Goal: Task Accomplishment & Management: Use online tool/utility

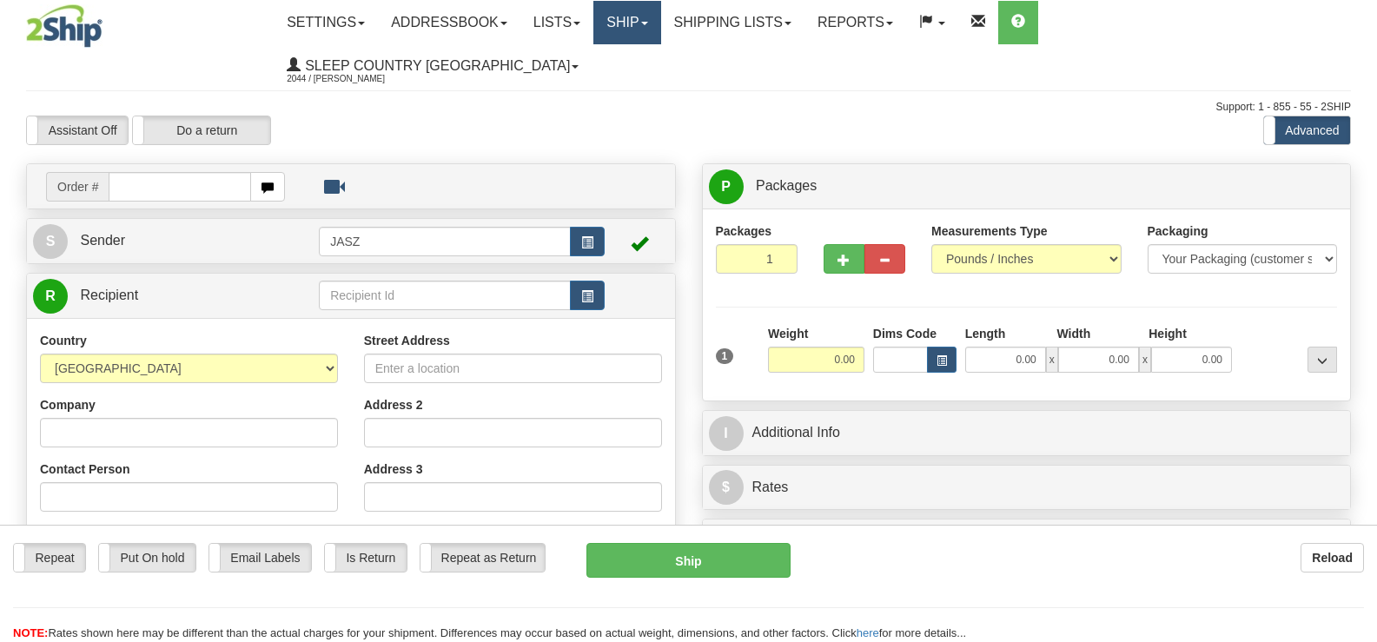
click at [660, 15] on link "Ship" at bounding box center [626, 22] width 67 height 43
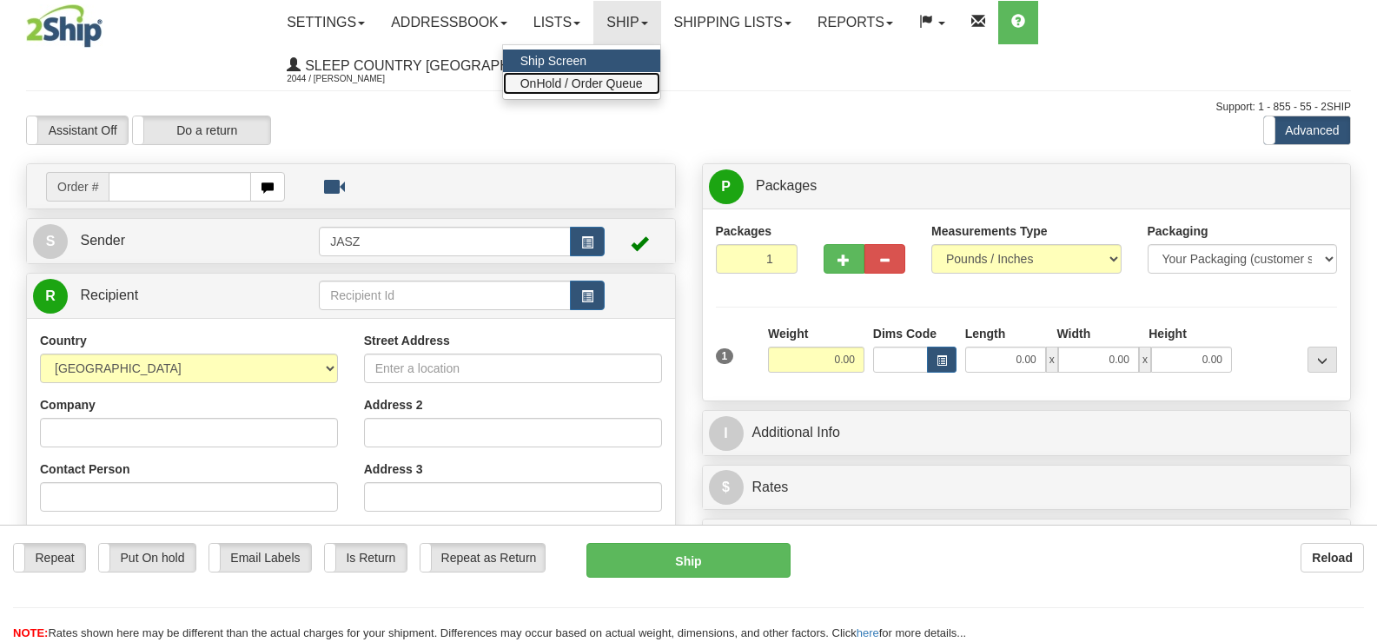
click at [660, 75] on link "OnHold / Order Queue" at bounding box center [581, 83] width 157 height 23
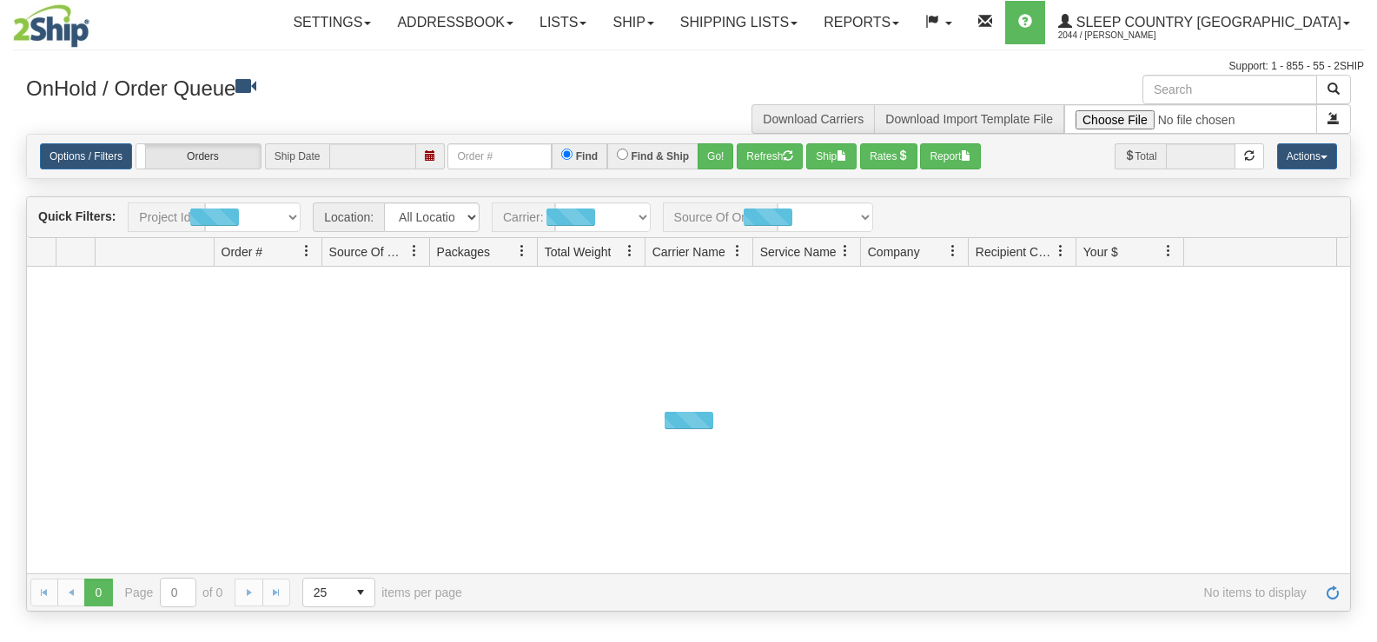
type input "[DATE]"
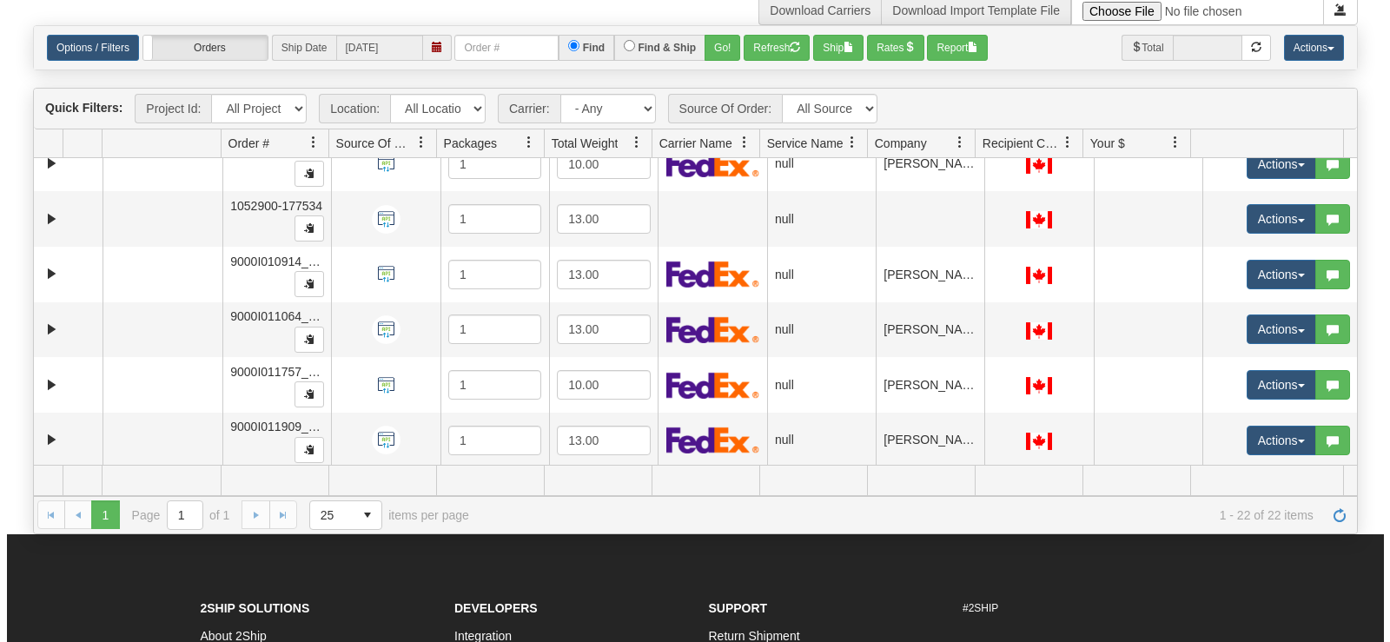
scroll to position [467, 0]
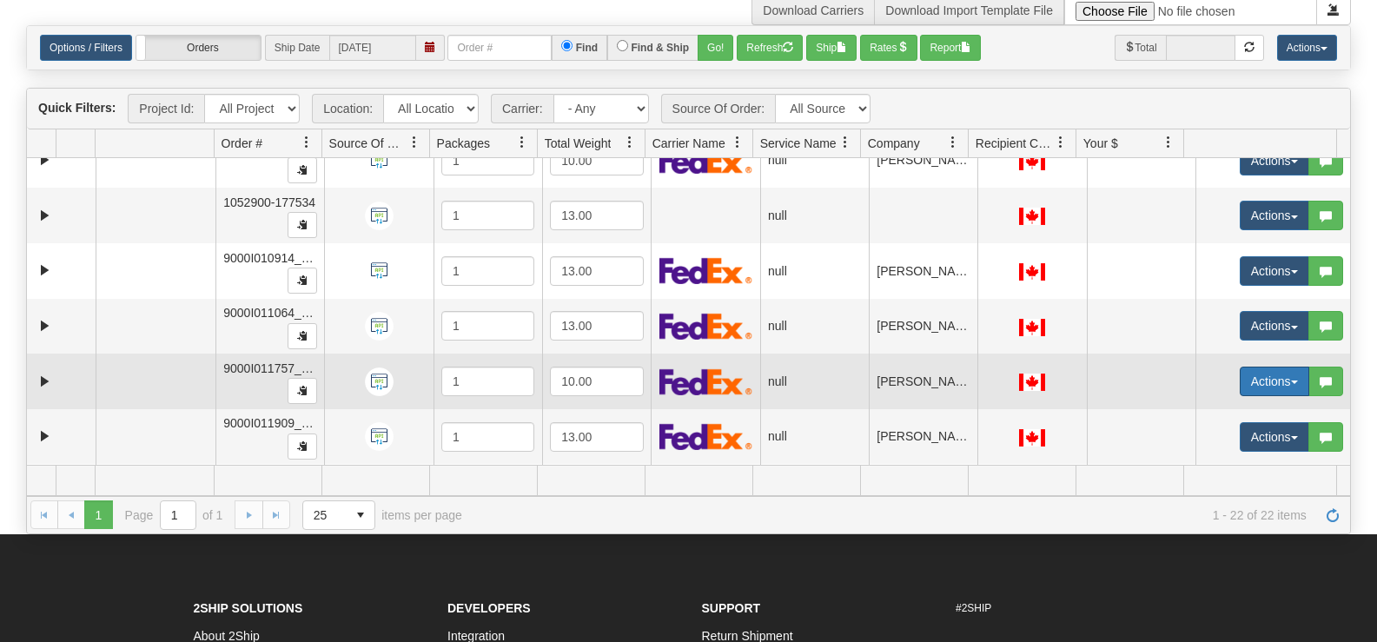
click at [1239, 375] on button "Actions" at bounding box center [1273, 382] width 69 height 30
click at [1219, 416] on link "Open" at bounding box center [1233, 414] width 150 height 23
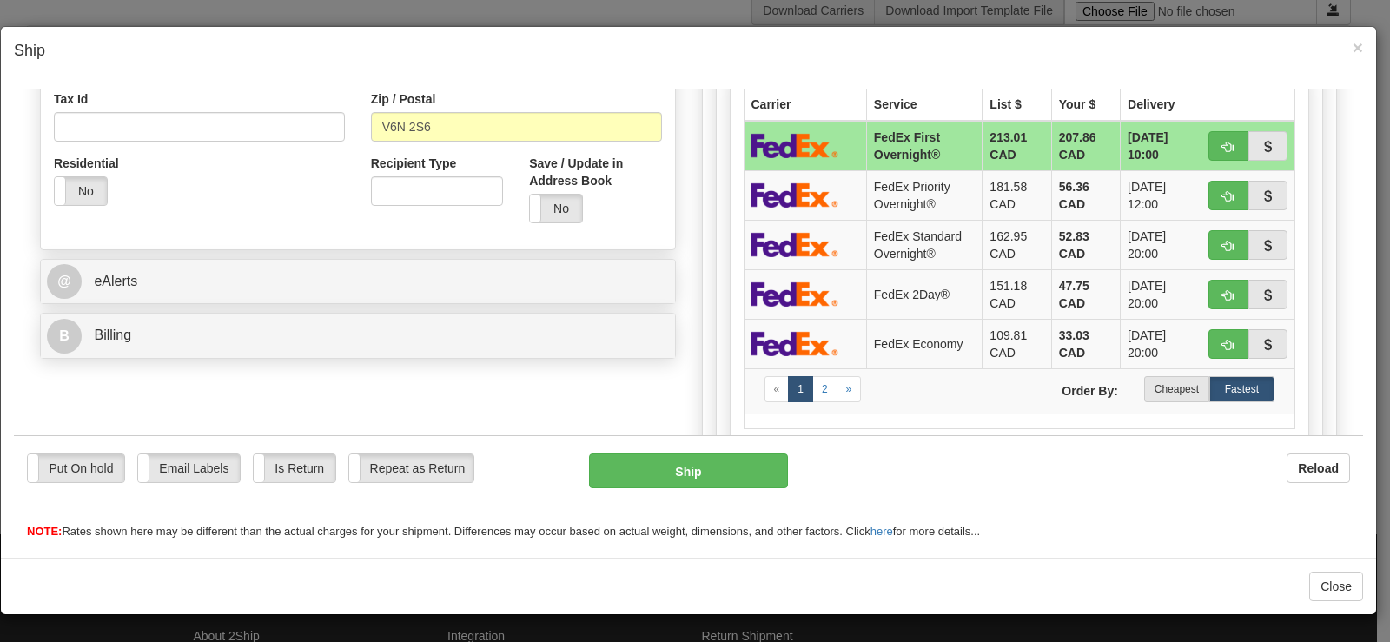
scroll to position [564, 0]
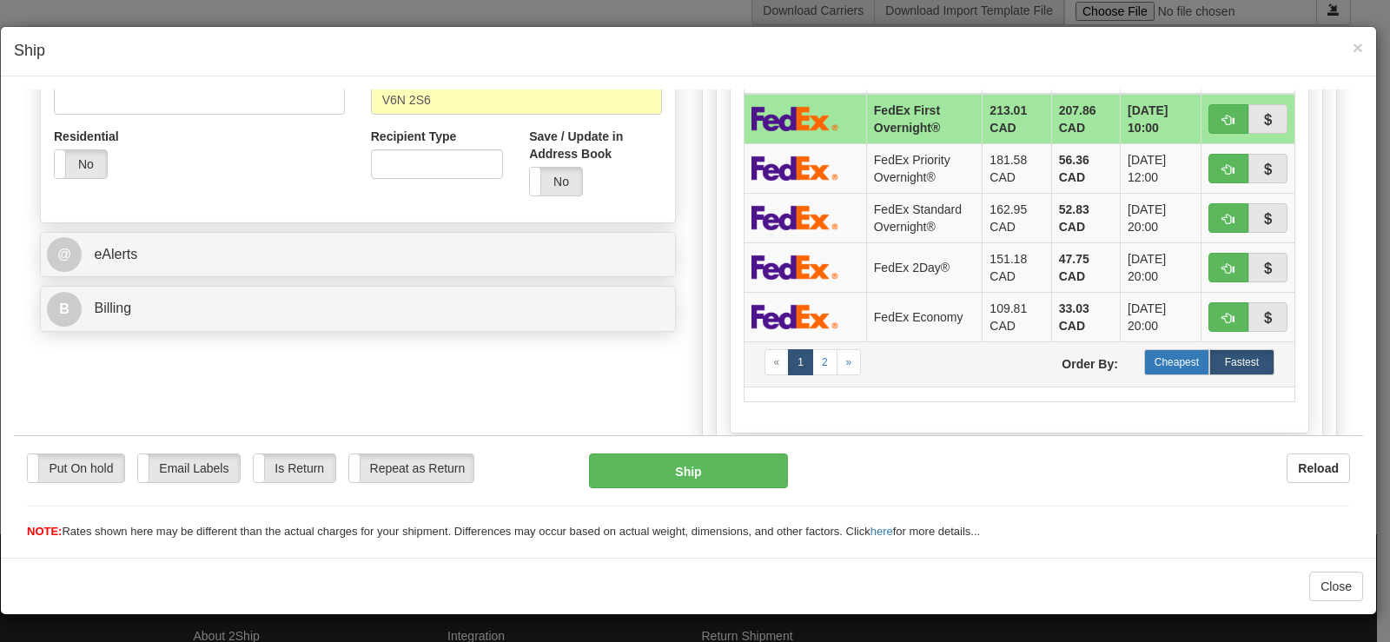
click at [1167, 367] on label "Cheapest" at bounding box center [1176, 361] width 65 height 26
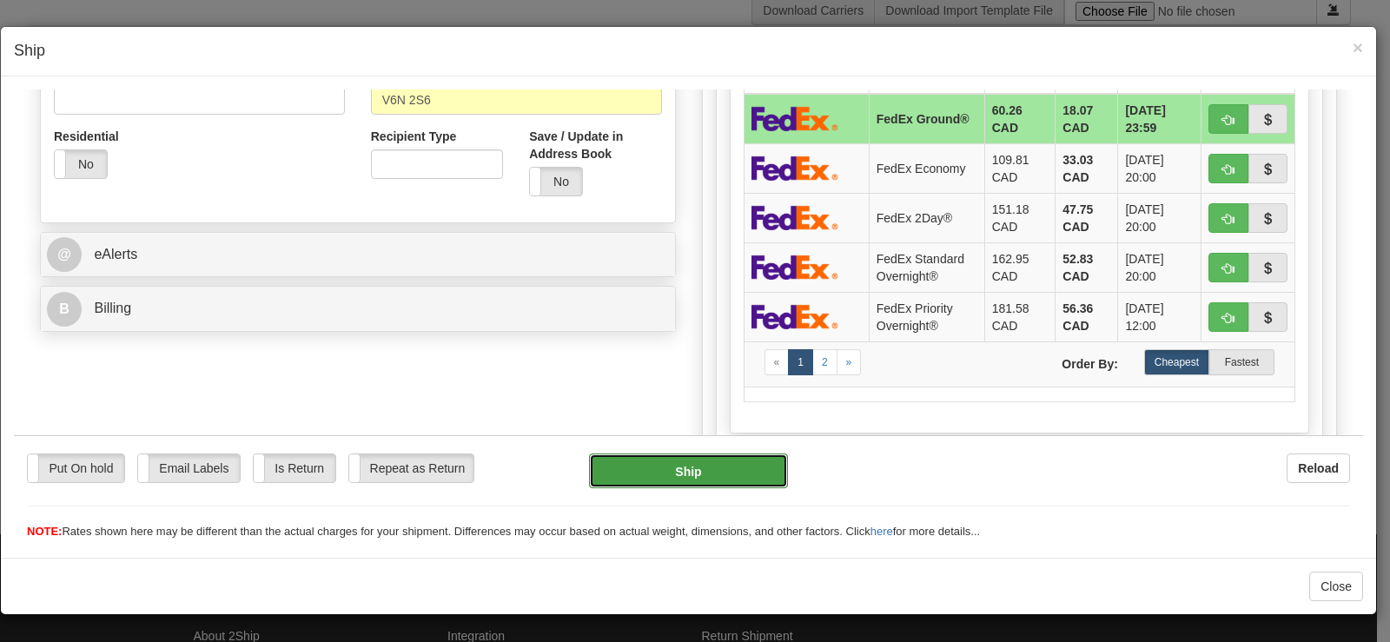
click at [704, 470] on button "Ship" at bounding box center [688, 470] width 199 height 35
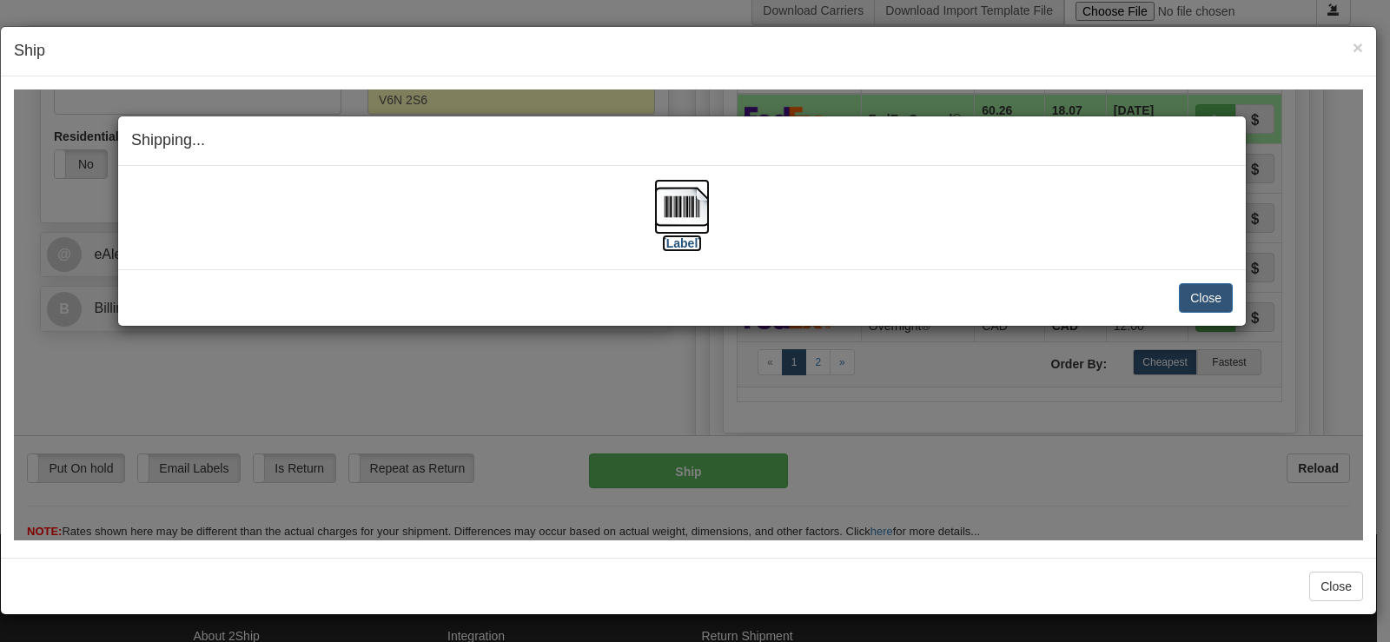
click at [663, 223] on img at bounding box center [682, 206] width 56 height 56
click at [1221, 293] on button "Close" at bounding box center [1206, 297] width 54 height 30
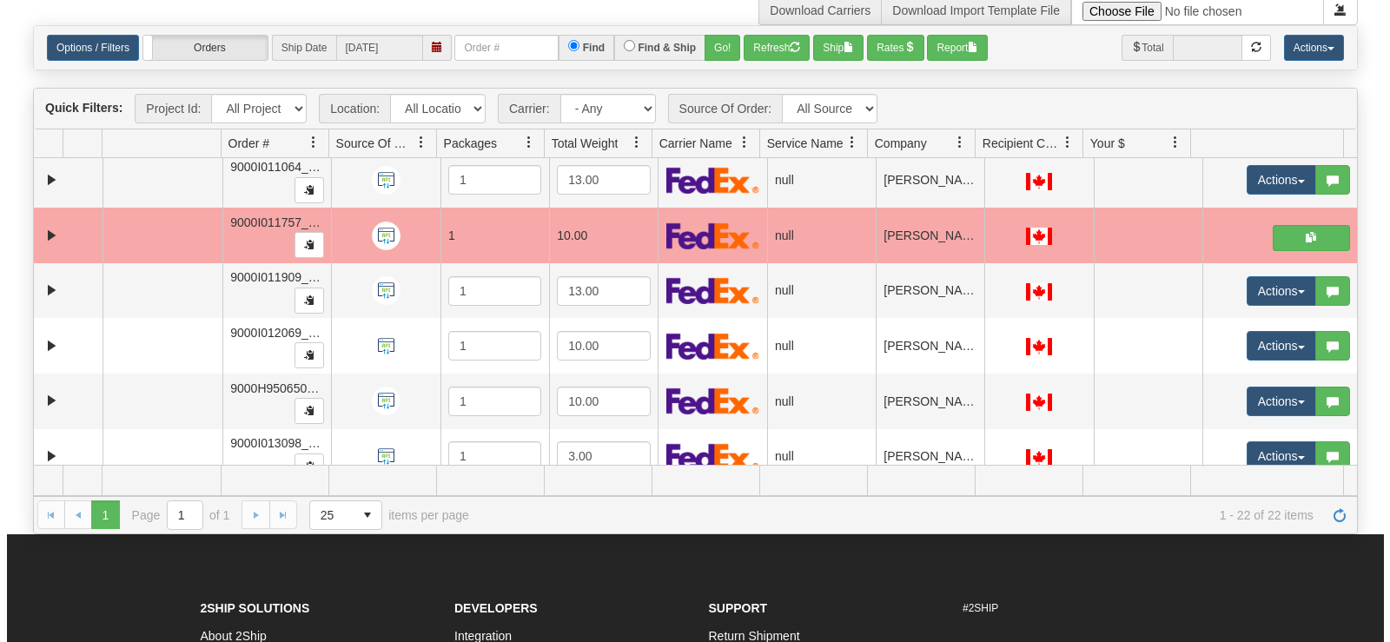
scroll to position [648, 0]
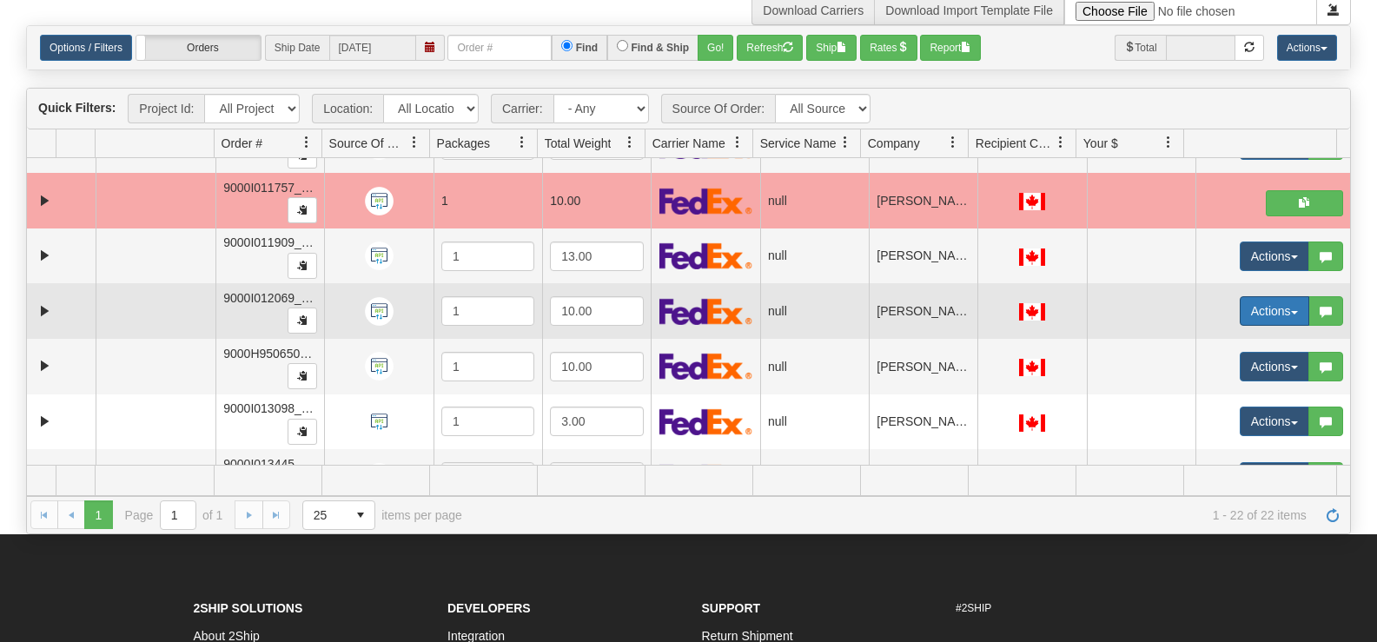
click at [1291, 314] on span "button" at bounding box center [1294, 312] width 7 height 3
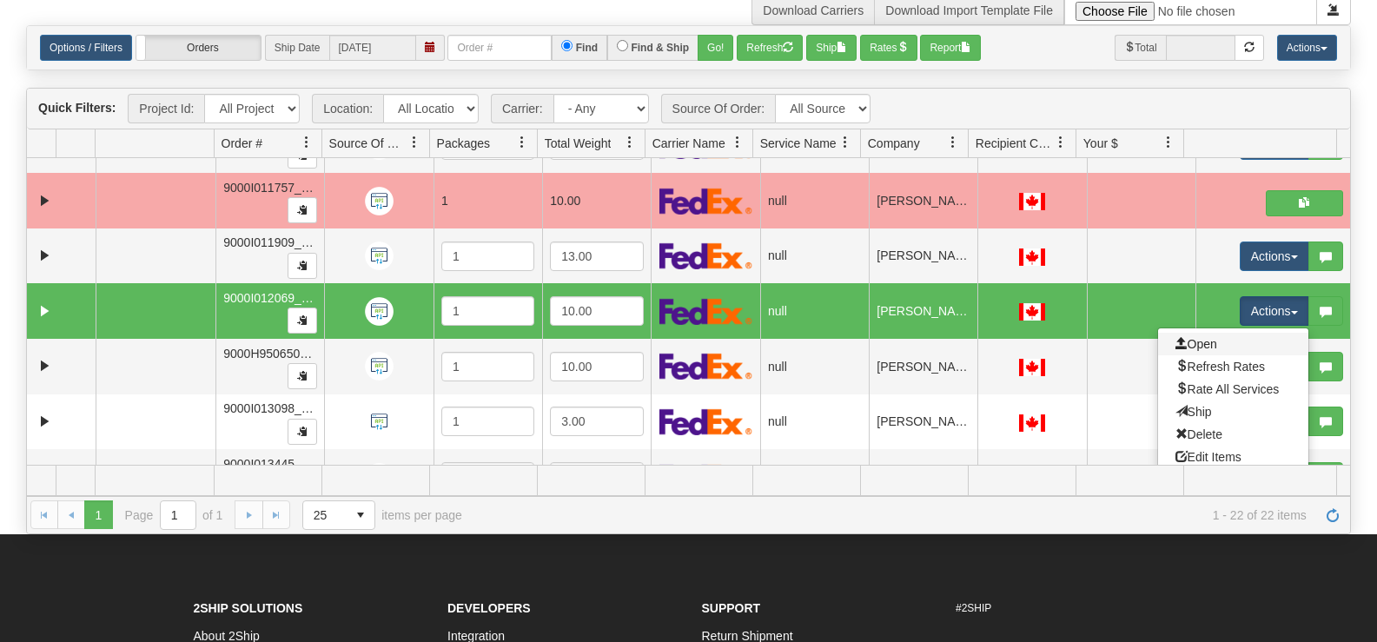
click at [1233, 349] on link "Open" at bounding box center [1233, 344] width 150 height 23
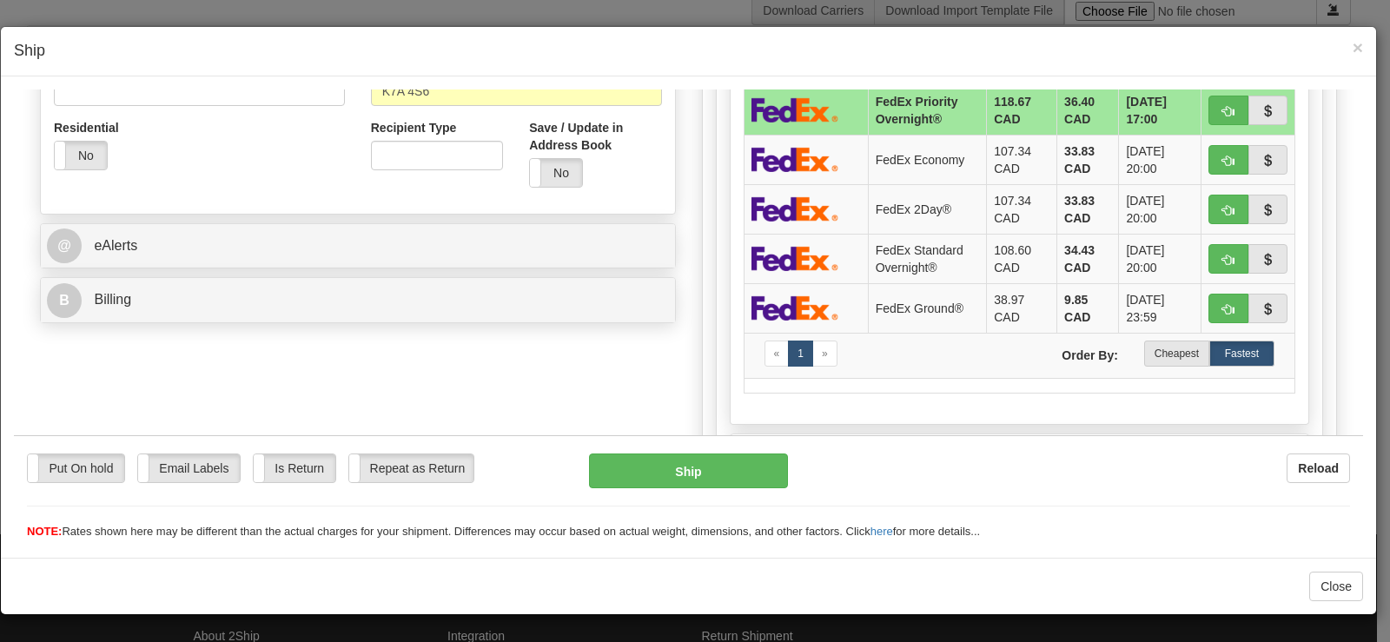
scroll to position [582, 0]
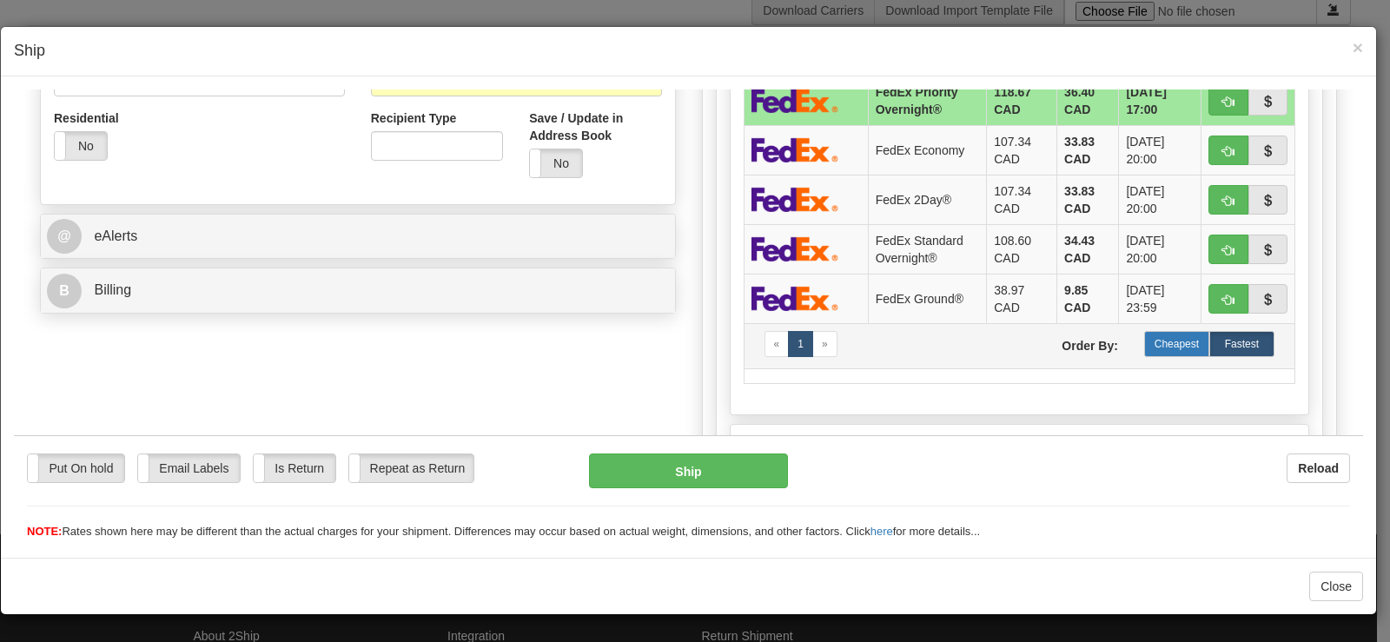
click at [1150, 337] on label "Cheapest" at bounding box center [1176, 343] width 65 height 26
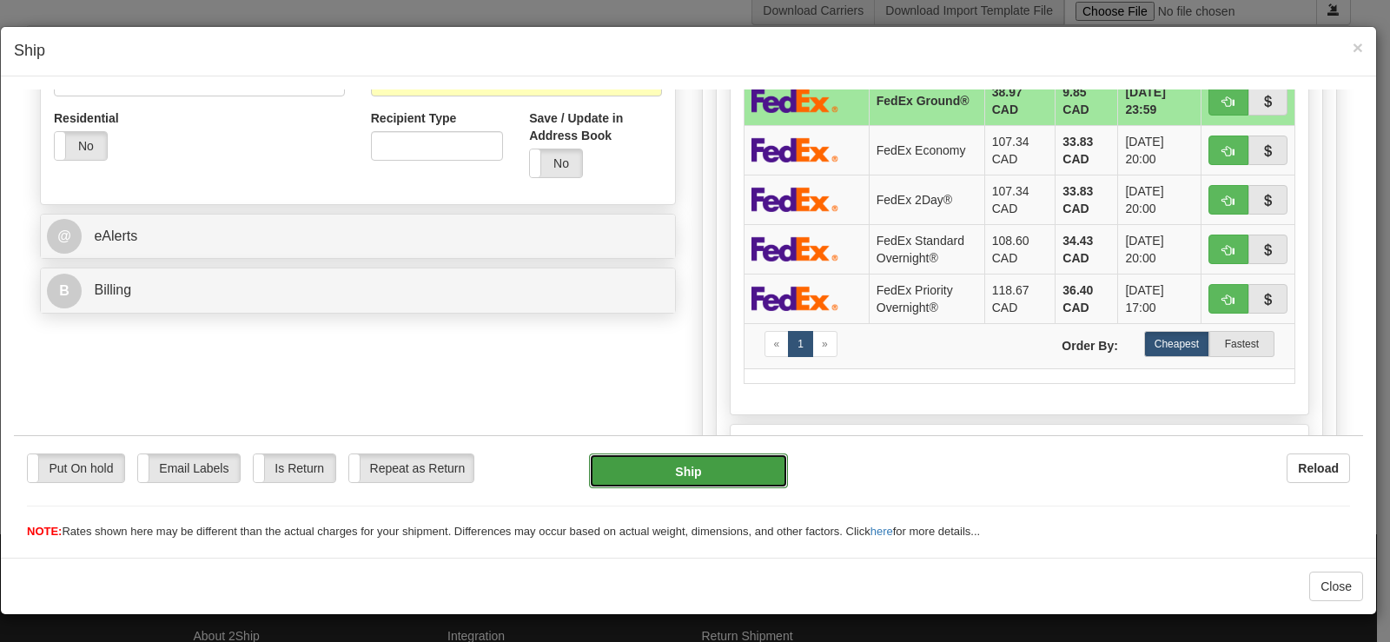
click at [658, 474] on button "Ship" at bounding box center [688, 470] width 199 height 35
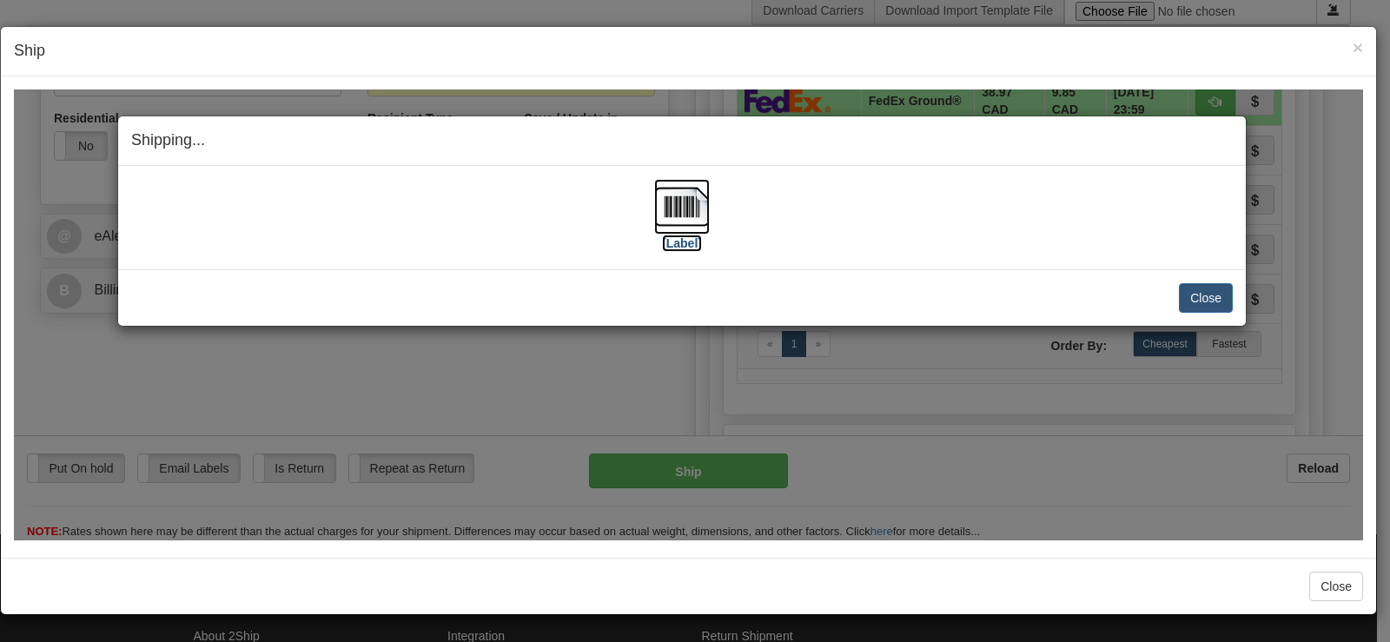
click at [659, 207] on img at bounding box center [682, 206] width 56 height 56
click at [1226, 292] on button "Close" at bounding box center [1206, 297] width 54 height 30
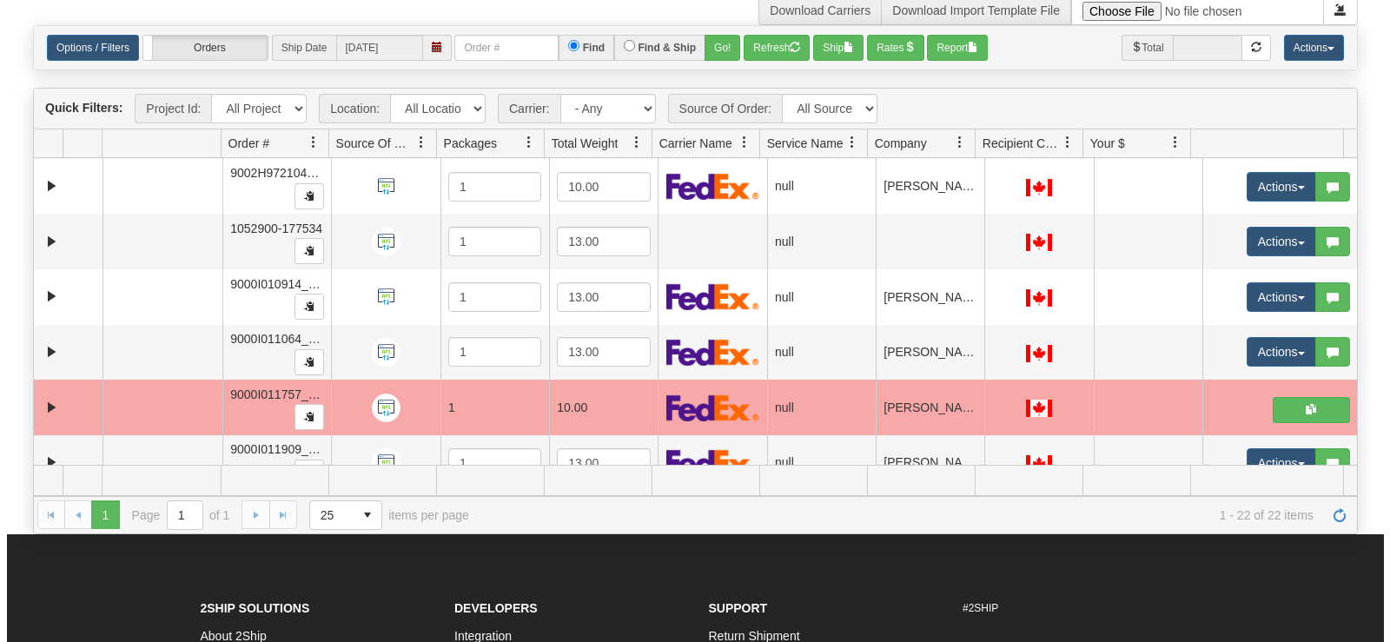
scroll to position [402, 0]
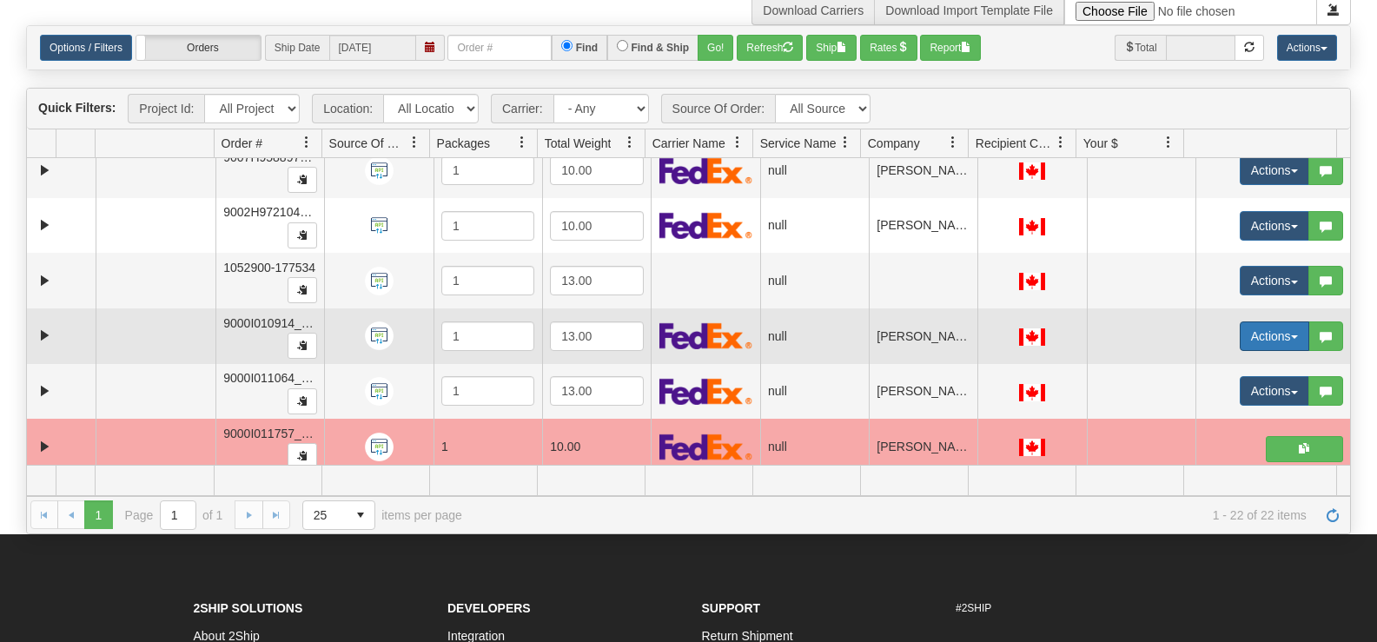
click at [1240, 347] on button "Actions" at bounding box center [1273, 336] width 69 height 30
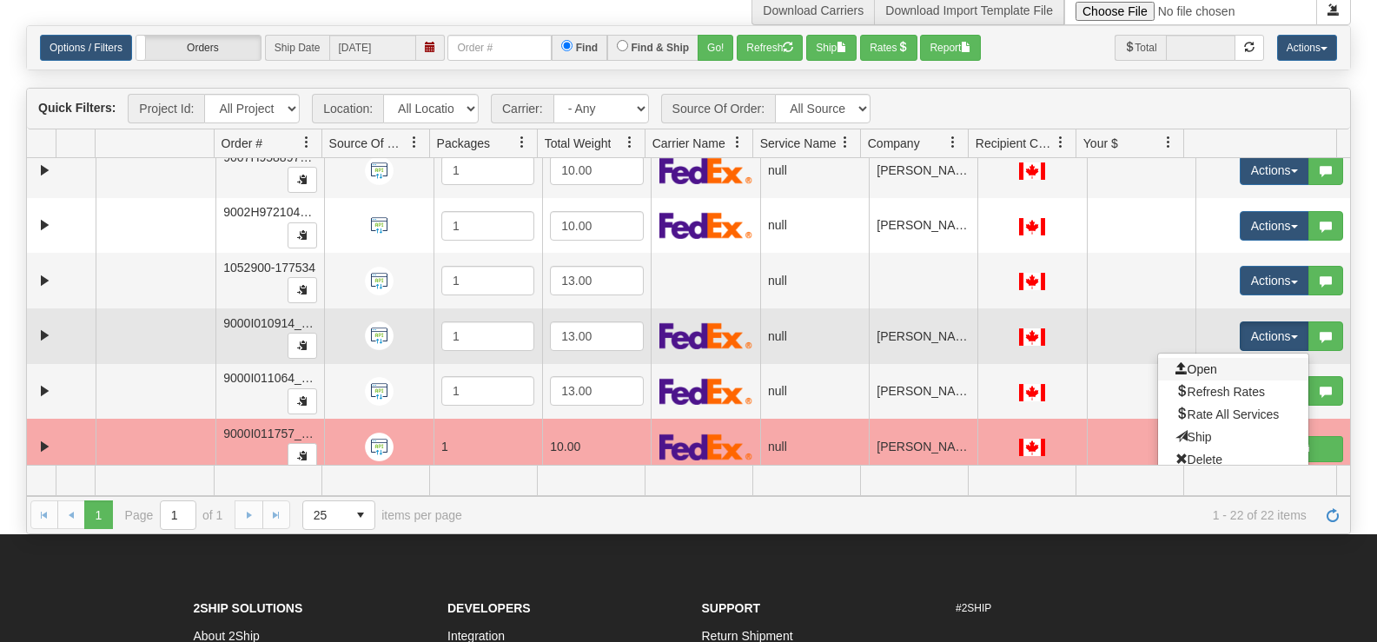
click at [1213, 378] on link "Open" at bounding box center [1233, 369] width 150 height 23
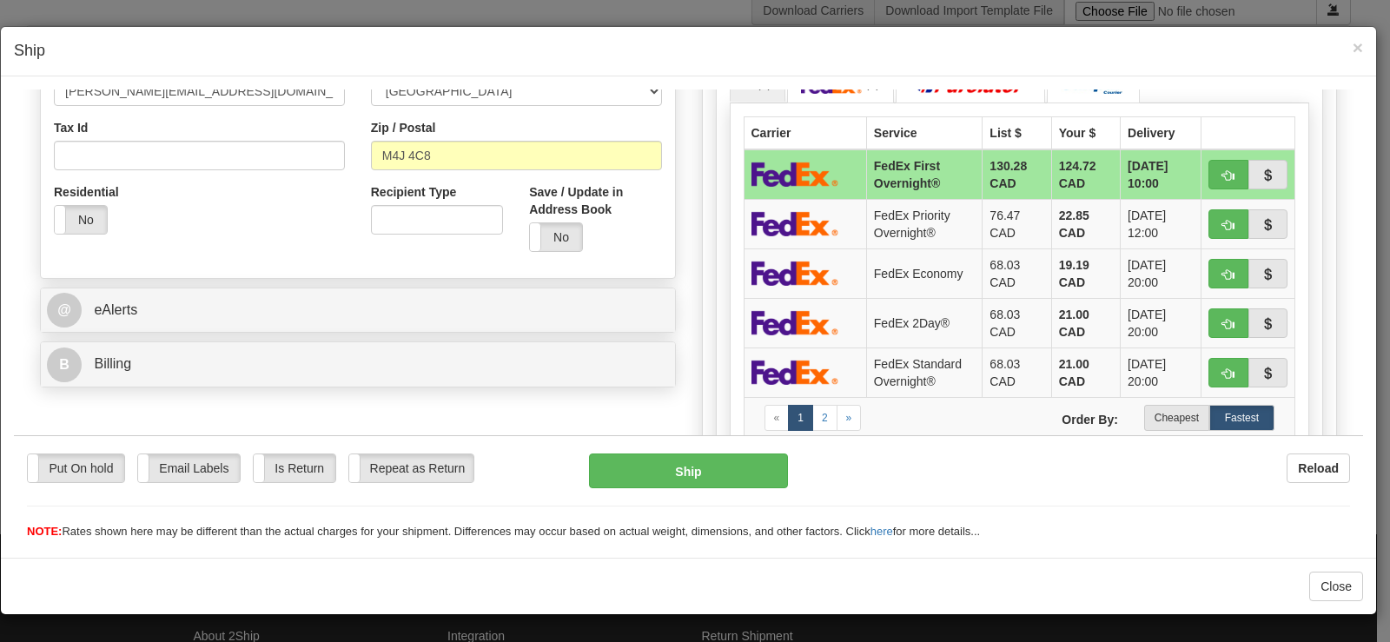
scroll to position [552, 0]
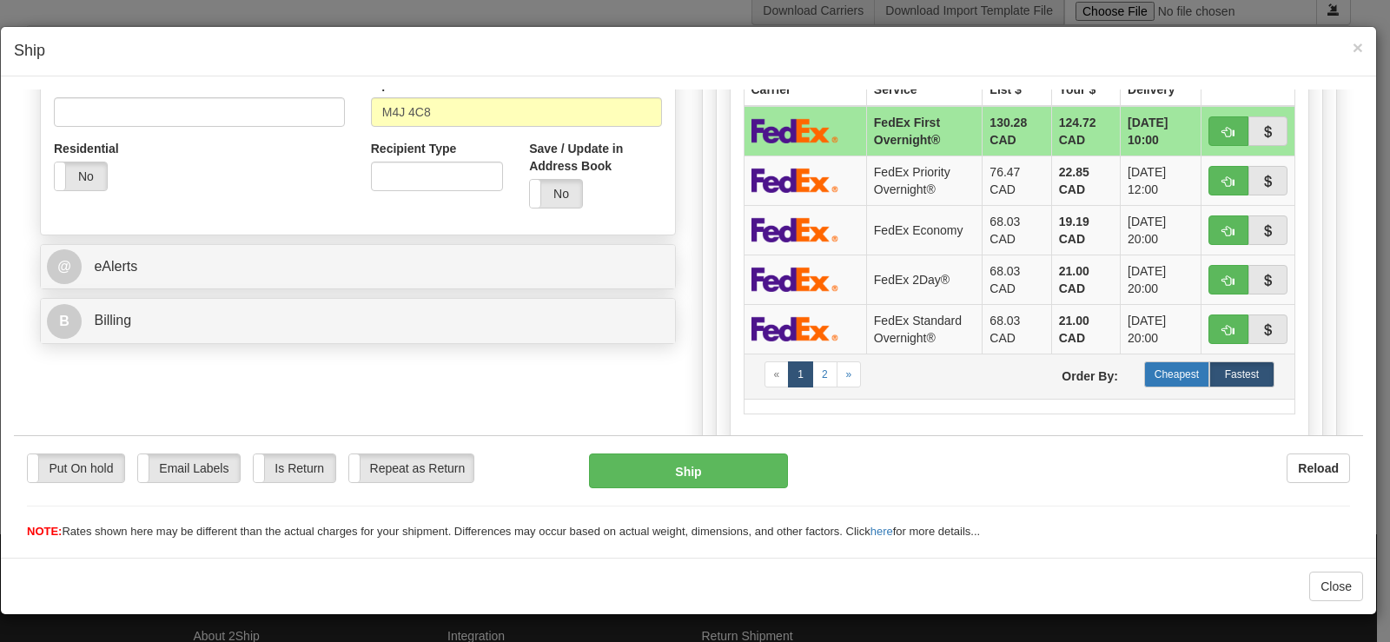
click at [1168, 370] on label "Cheapest" at bounding box center [1176, 373] width 65 height 26
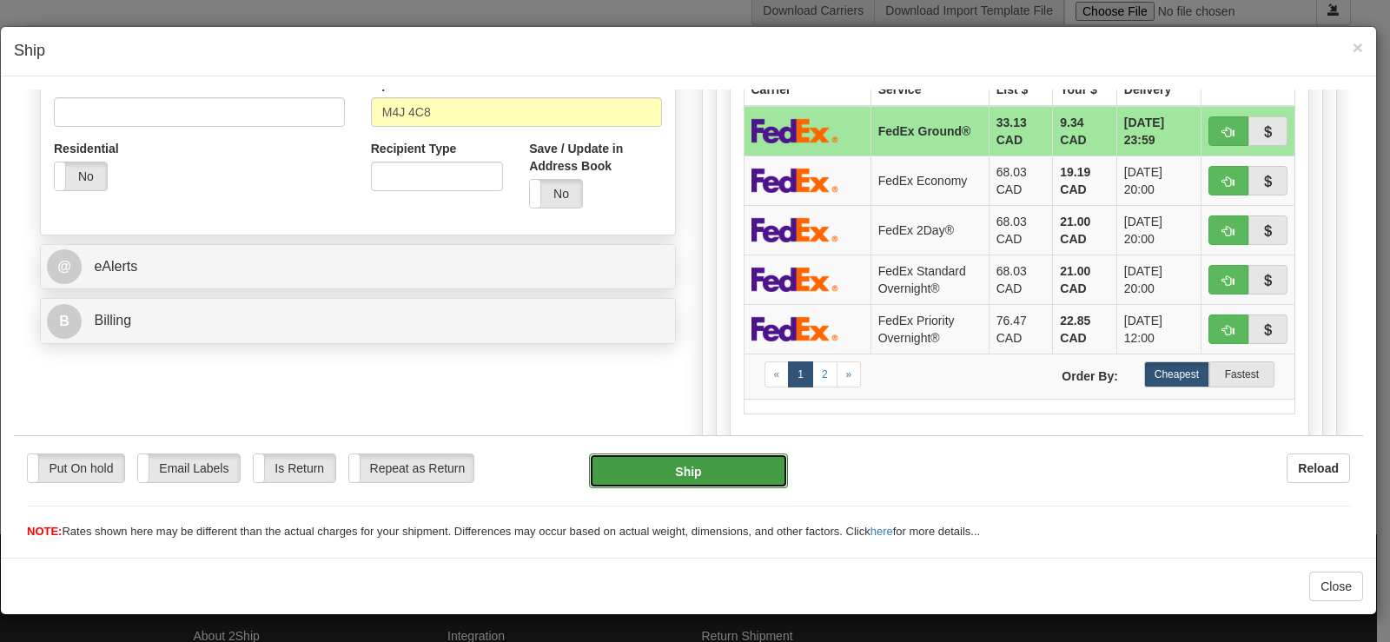
click at [651, 471] on button "Ship" at bounding box center [688, 470] width 199 height 35
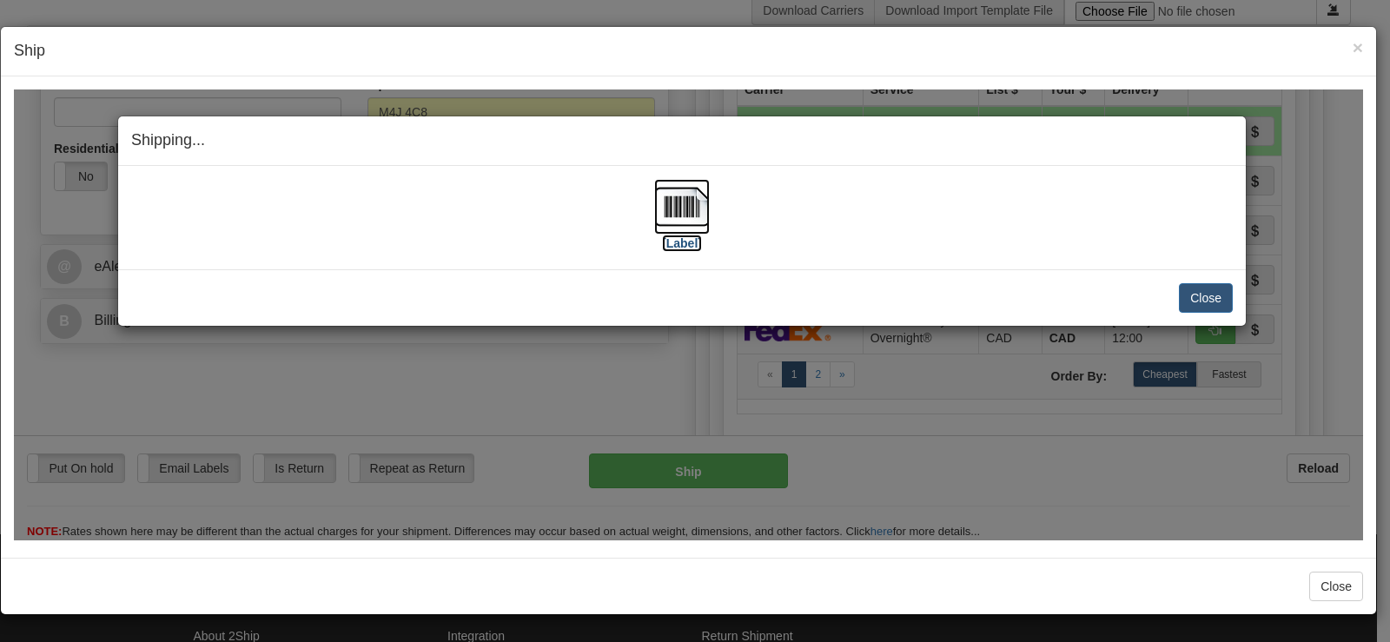
click at [692, 241] on label "[Label]" at bounding box center [682, 242] width 40 height 17
click at [1207, 293] on button "Close" at bounding box center [1206, 297] width 54 height 30
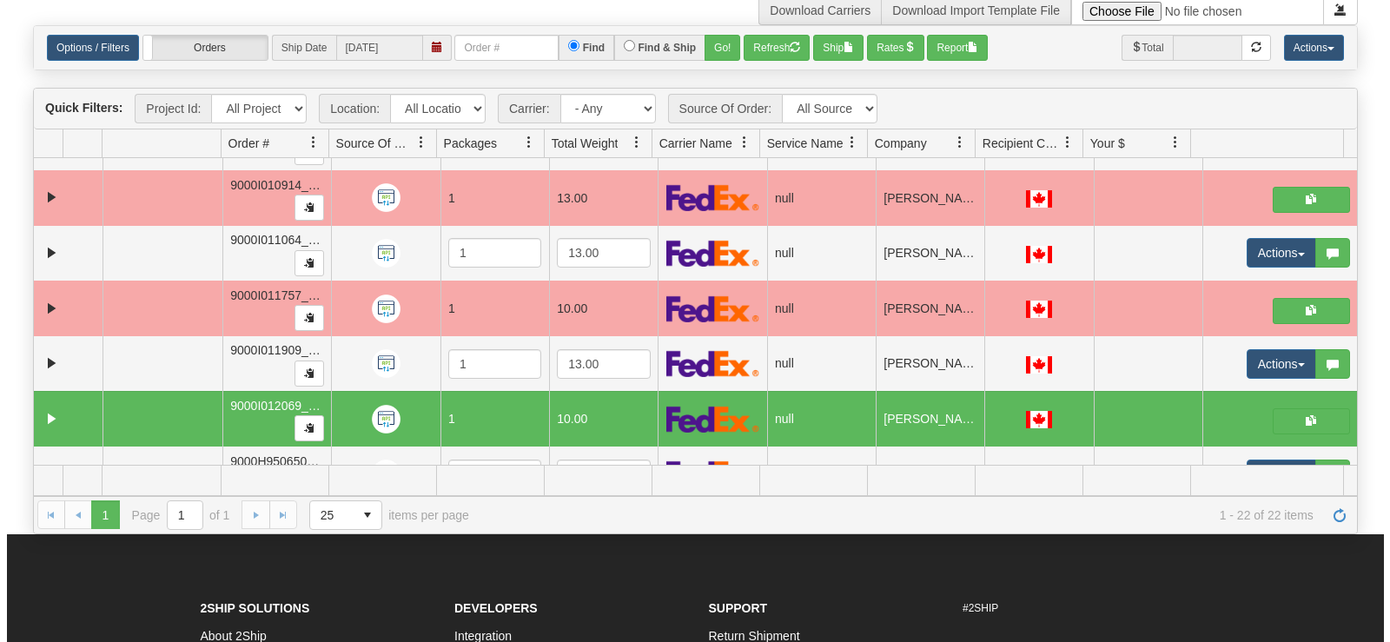
scroll to position [559, 0]
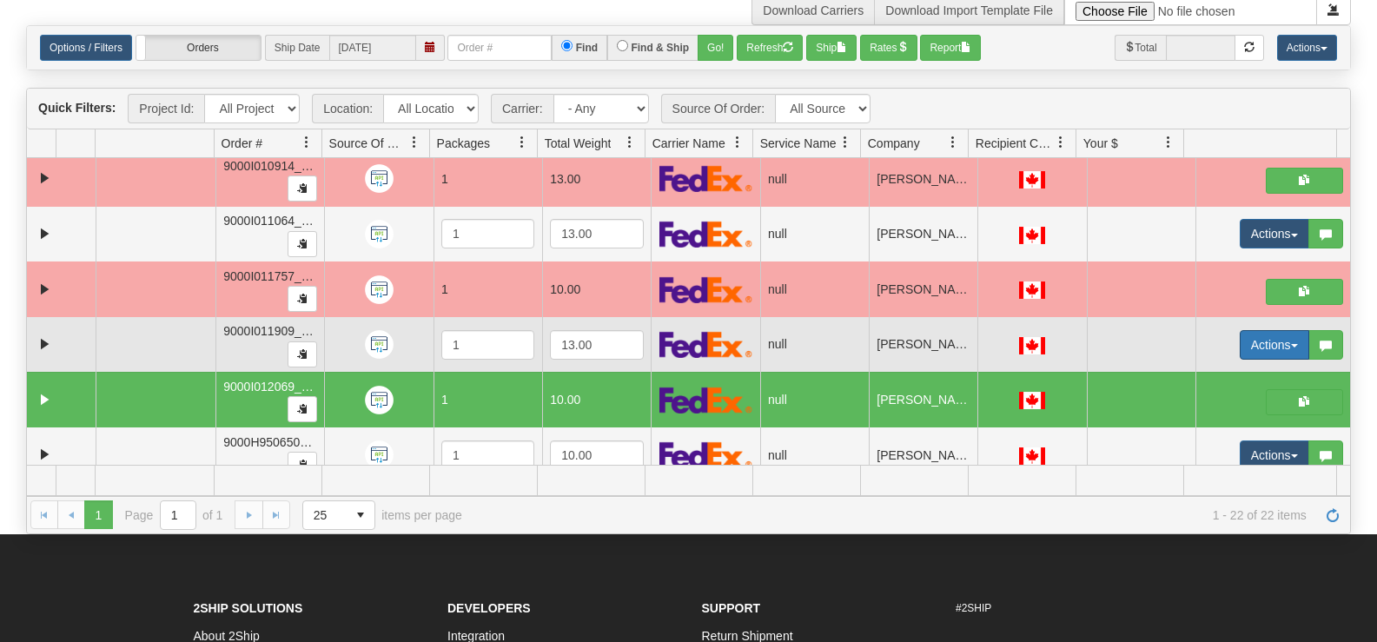
click at [1262, 343] on button "Actions" at bounding box center [1273, 345] width 69 height 30
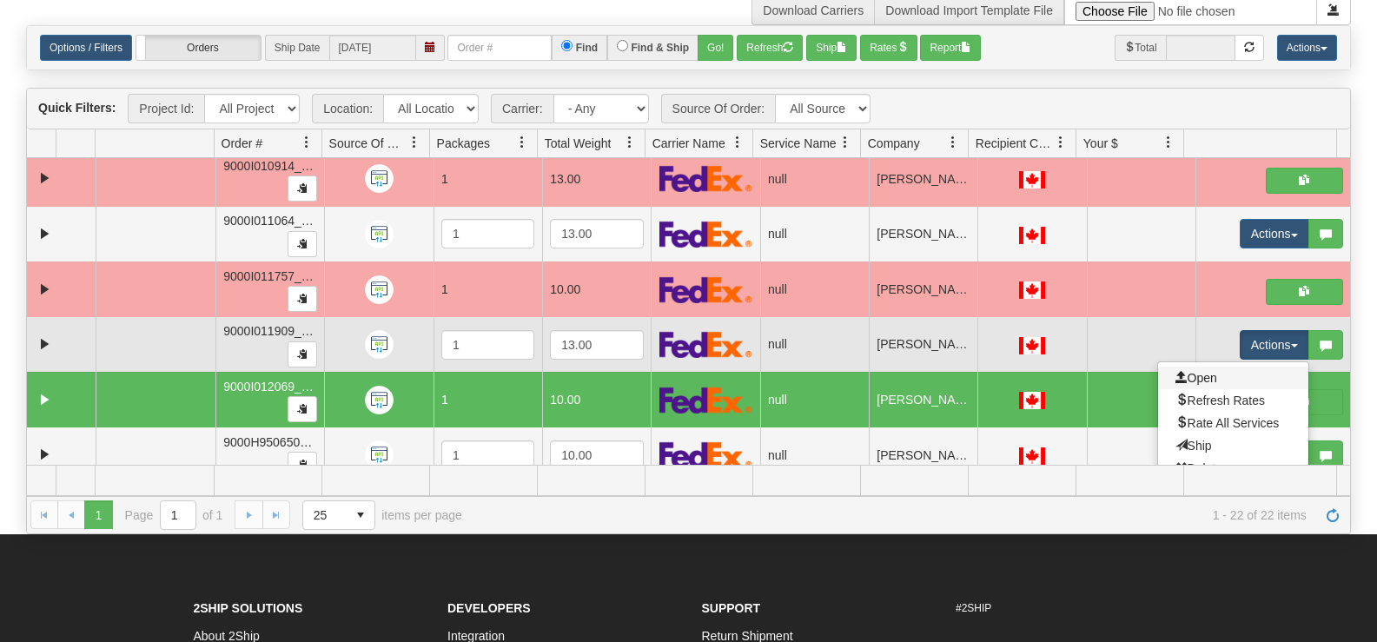
click at [1239, 380] on link "Open" at bounding box center [1233, 378] width 150 height 23
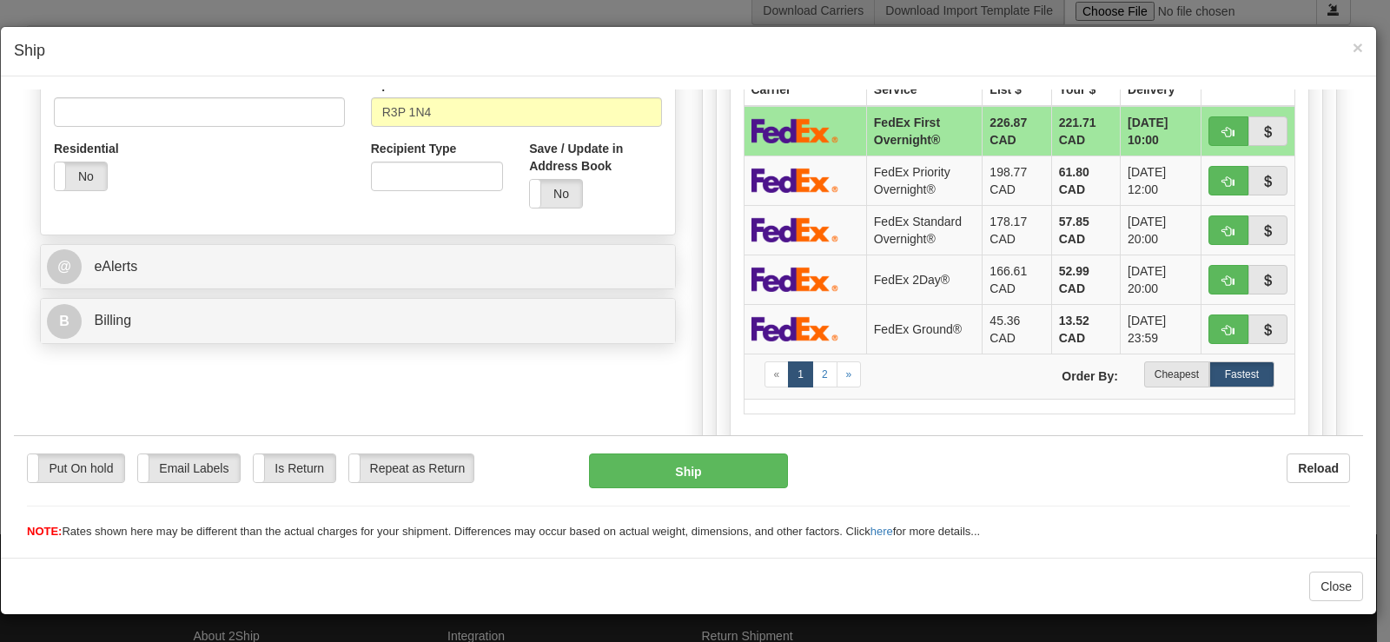
scroll to position [558, 0]
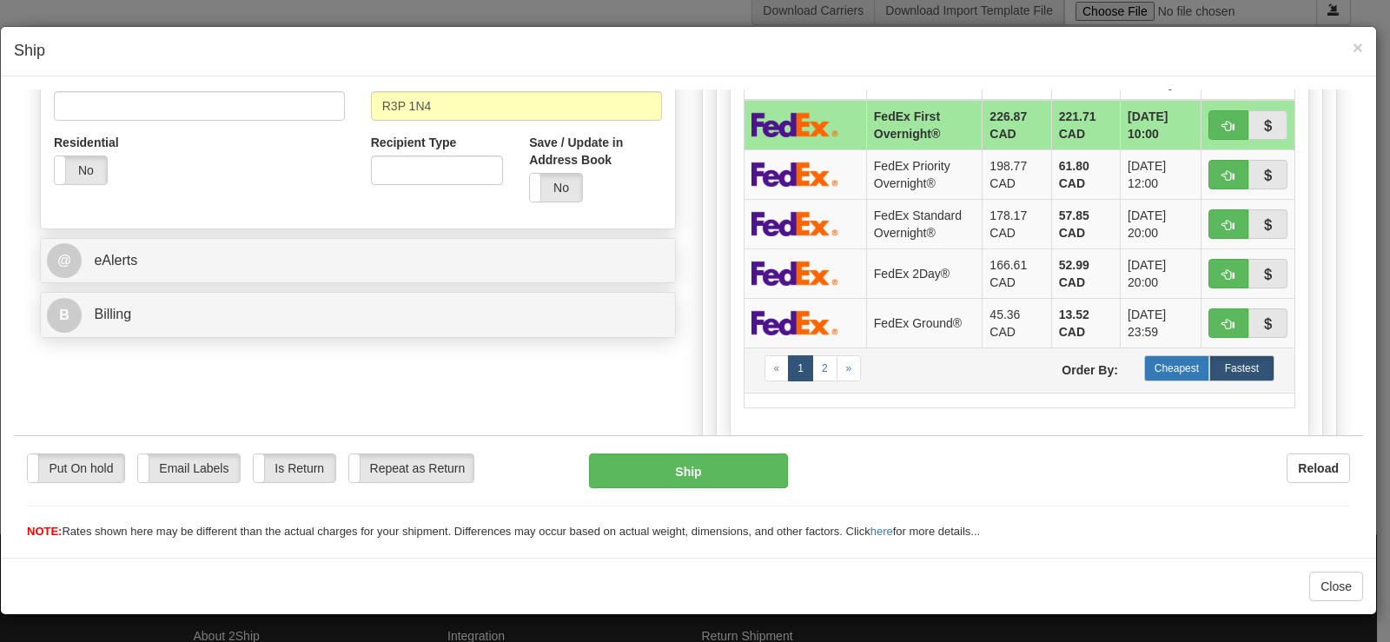
click at [1161, 376] on label "Cheapest" at bounding box center [1176, 367] width 65 height 26
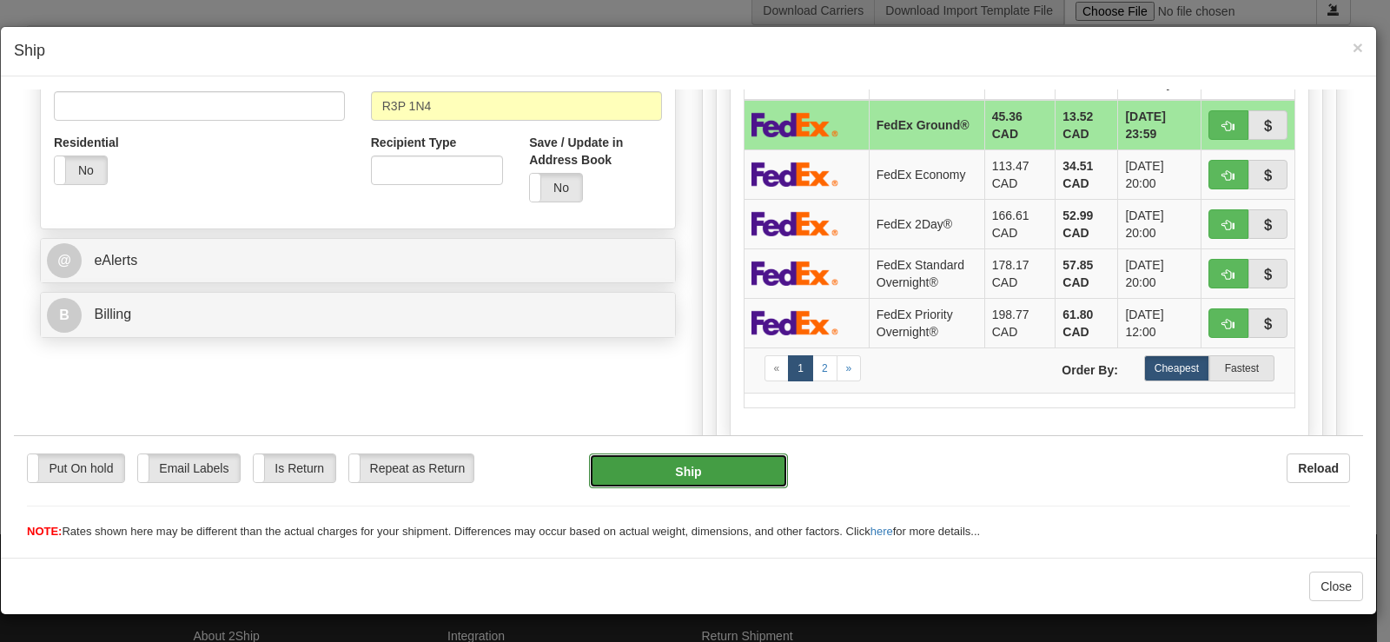
click at [711, 468] on button "Ship" at bounding box center [688, 470] width 199 height 35
type input "92"
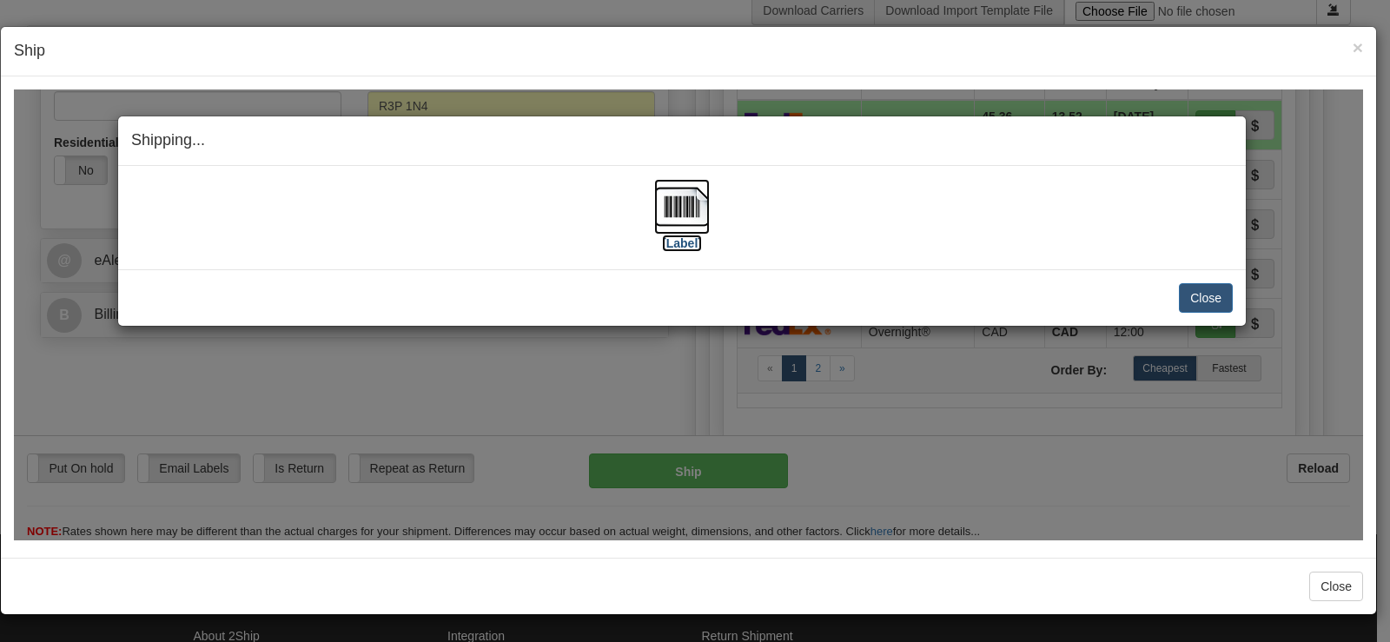
click at [677, 205] on img at bounding box center [682, 206] width 56 height 56
click at [1206, 296] on button "Close" at bounding box center [1206, 297] width 54 height 30
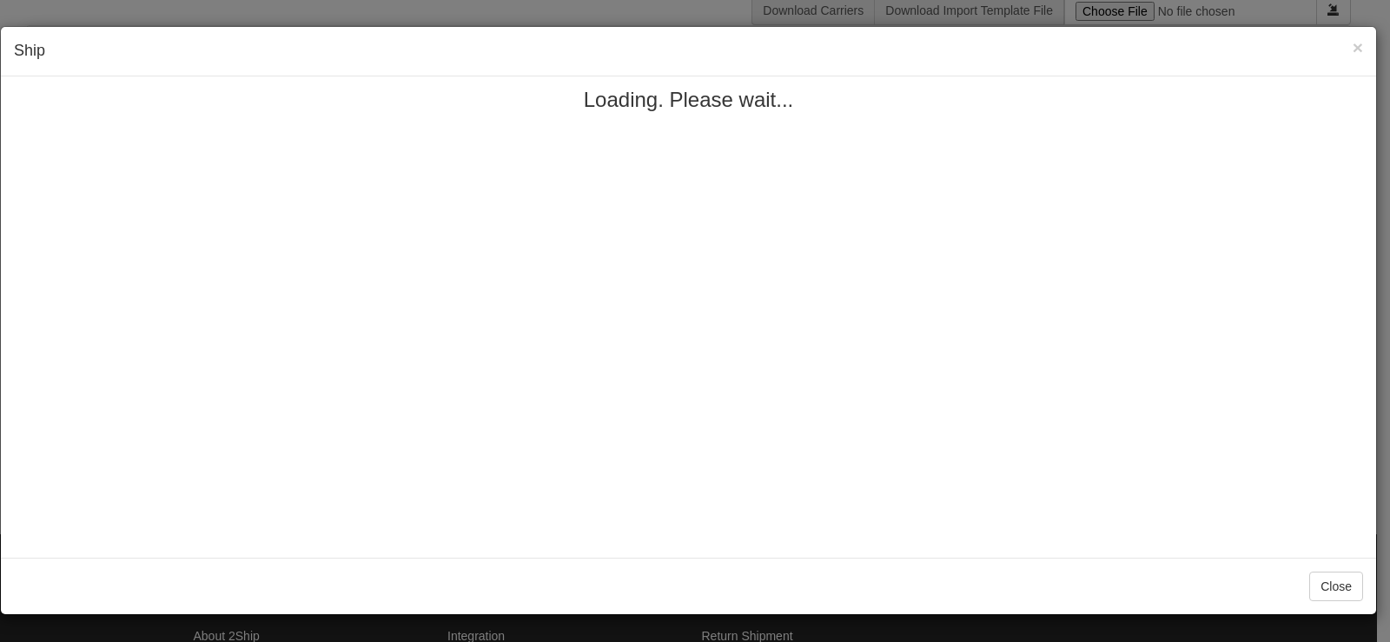
scroll to position [0, 0]
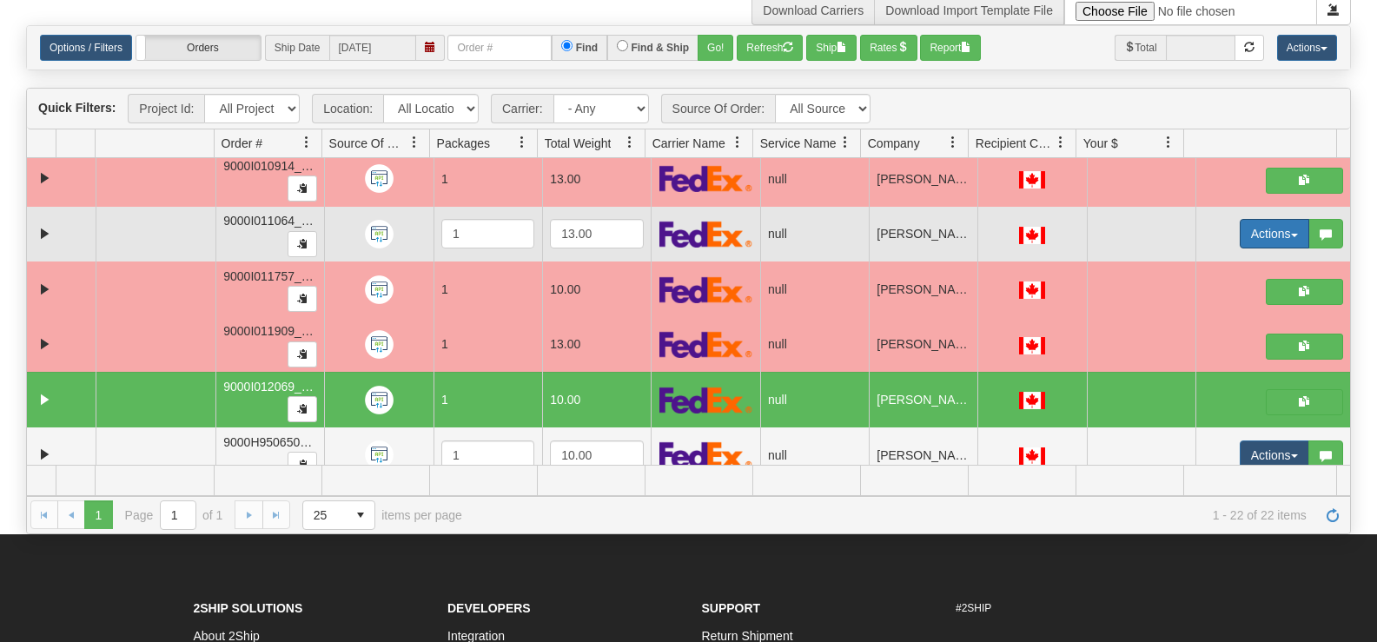
click at [1273, 238] on button "Actions" at bounding box center [1273, 234] width 69 height 30
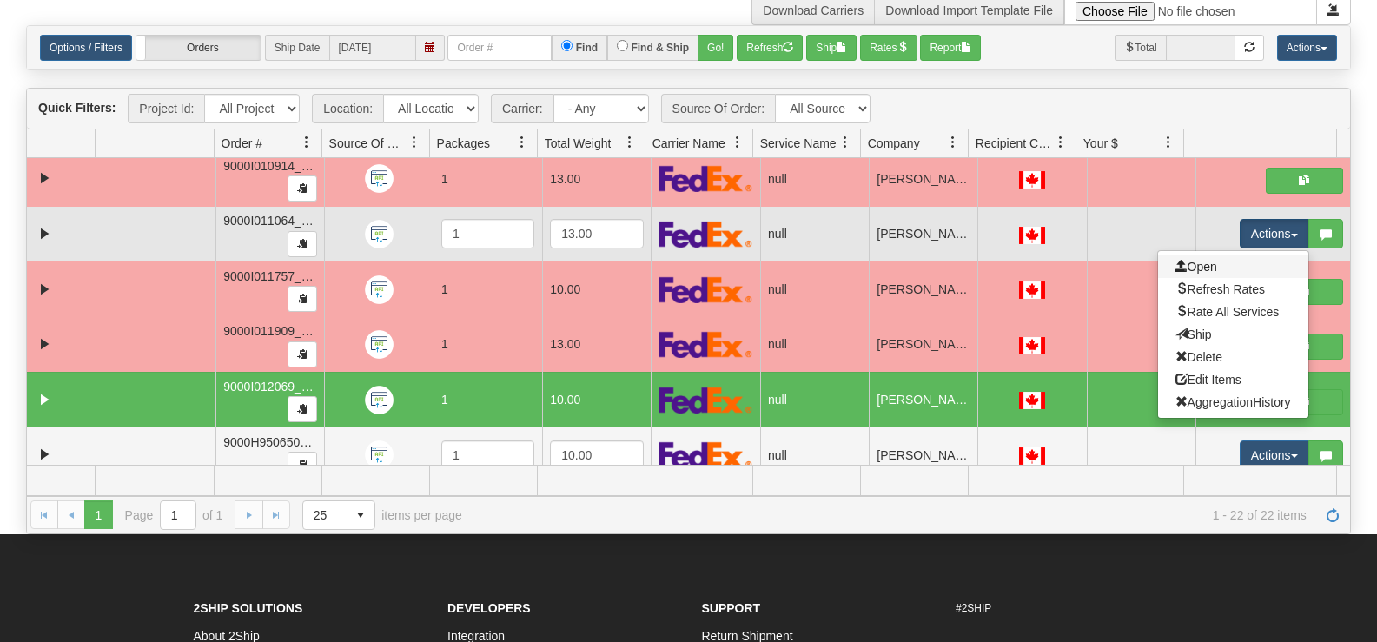
click at [1206, 269] on link "Open" at bounding box center [1233, 266] width 150 height 23
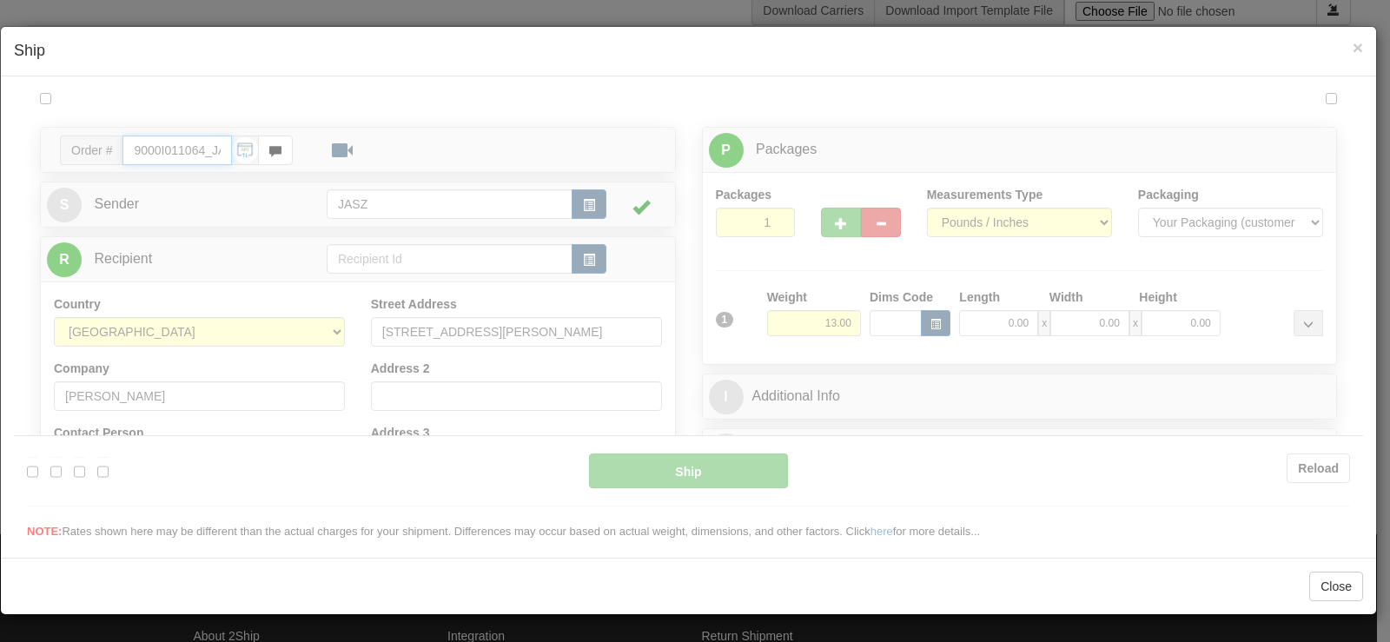
type input "12:09"
type input "16:00"
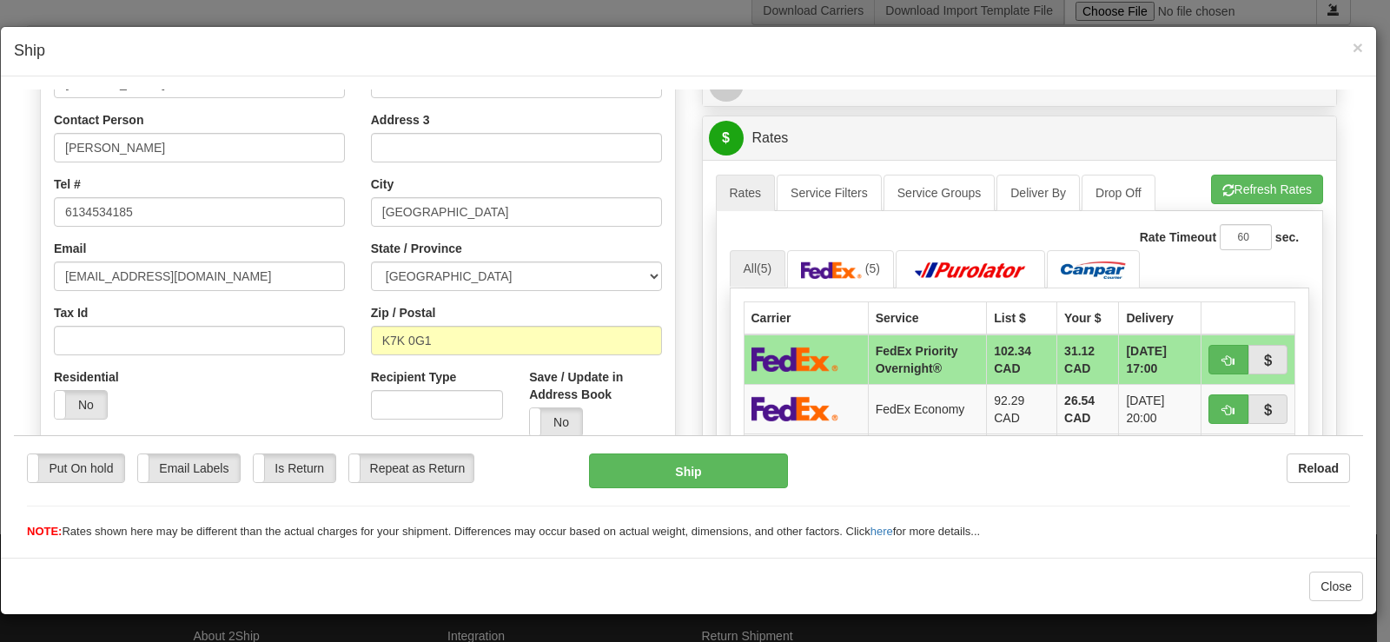
scroll to position [526, 0]
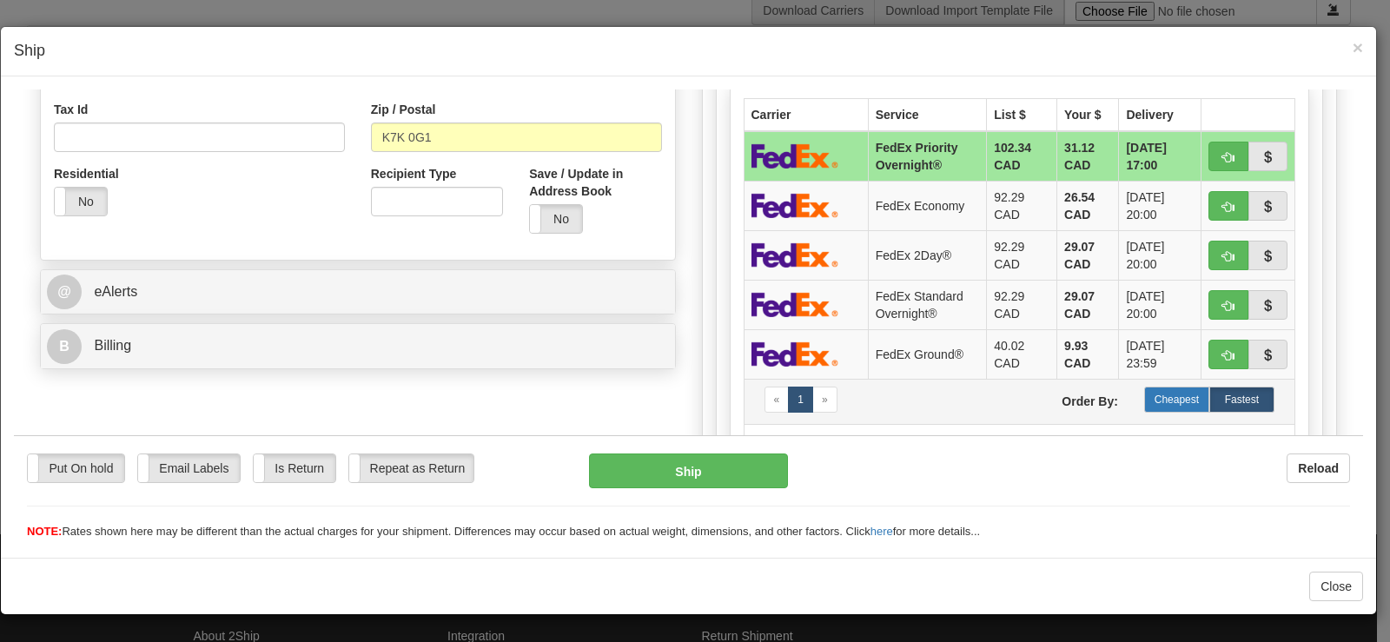
click at [1176, 398] on label "Cheapest" at bounding box center [1176, 399] width 65 height 26
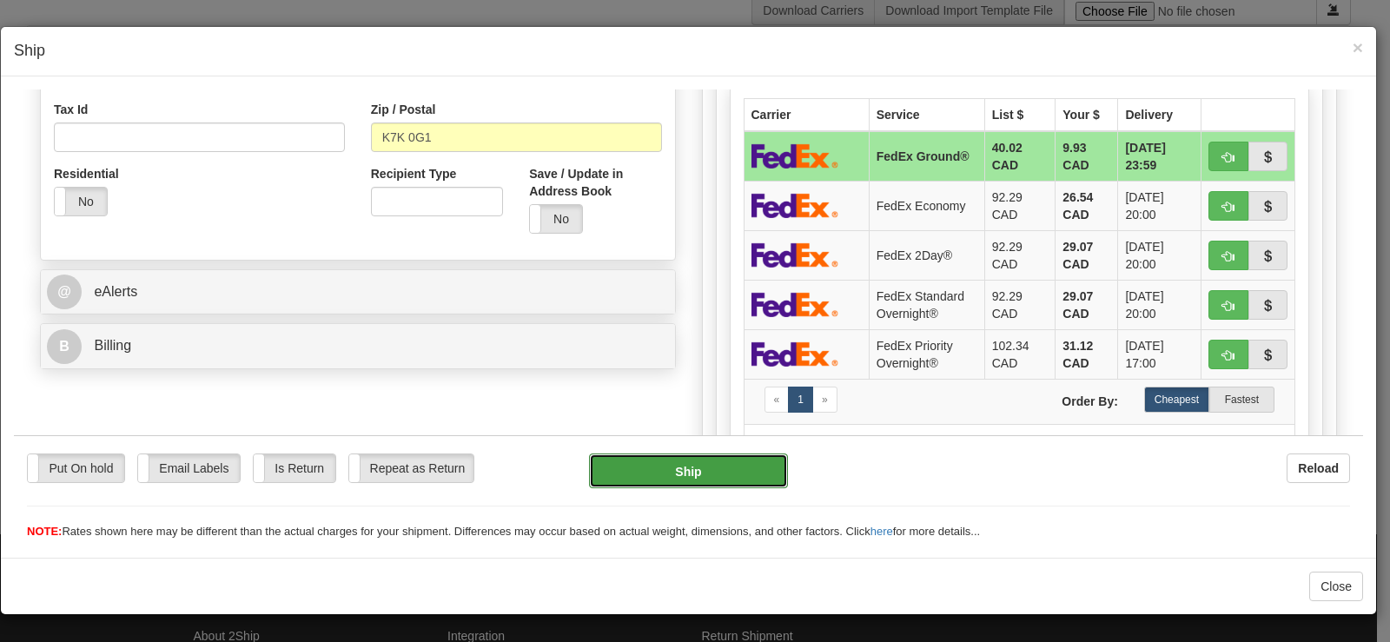
click at [717, 468] on button "Ship" at bounding box center [688, 470] width 199 height 35
type input "92"
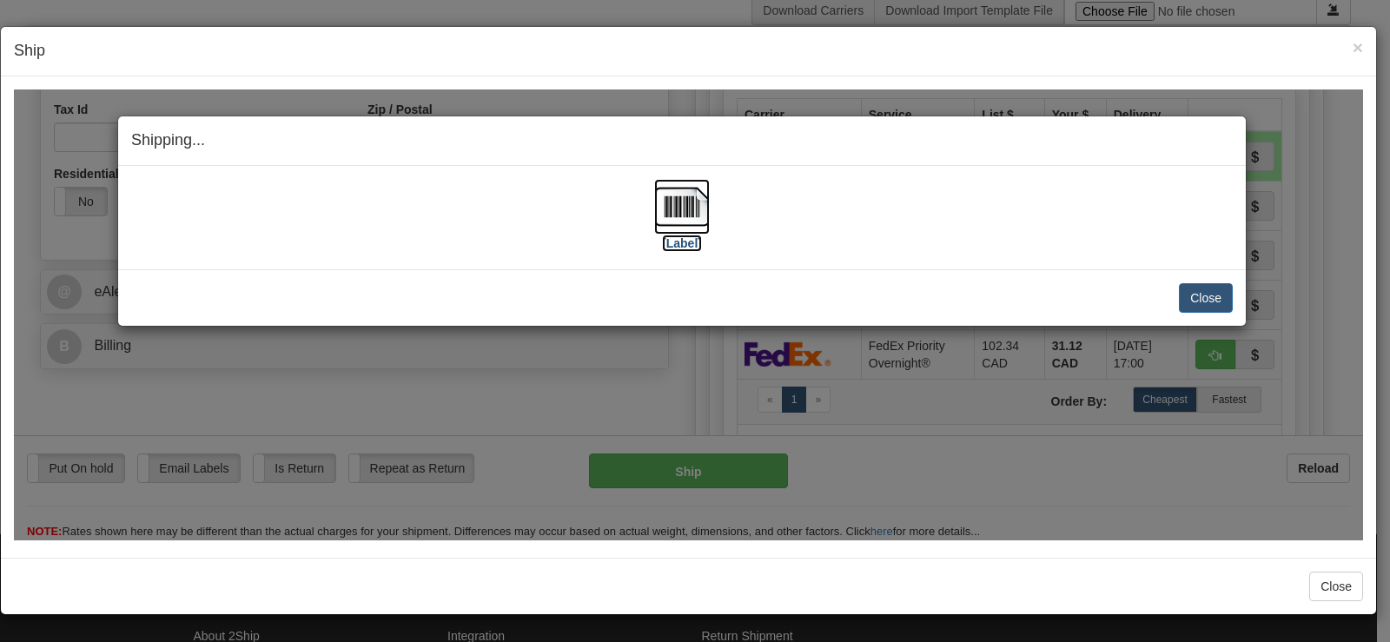
click at [665, 235] on label "[Label]" at bounding box center [682, 242] width 40 height 17
click at [1202, 301] on button "Close" at bounding box center [1206, 297] width 54 height 30
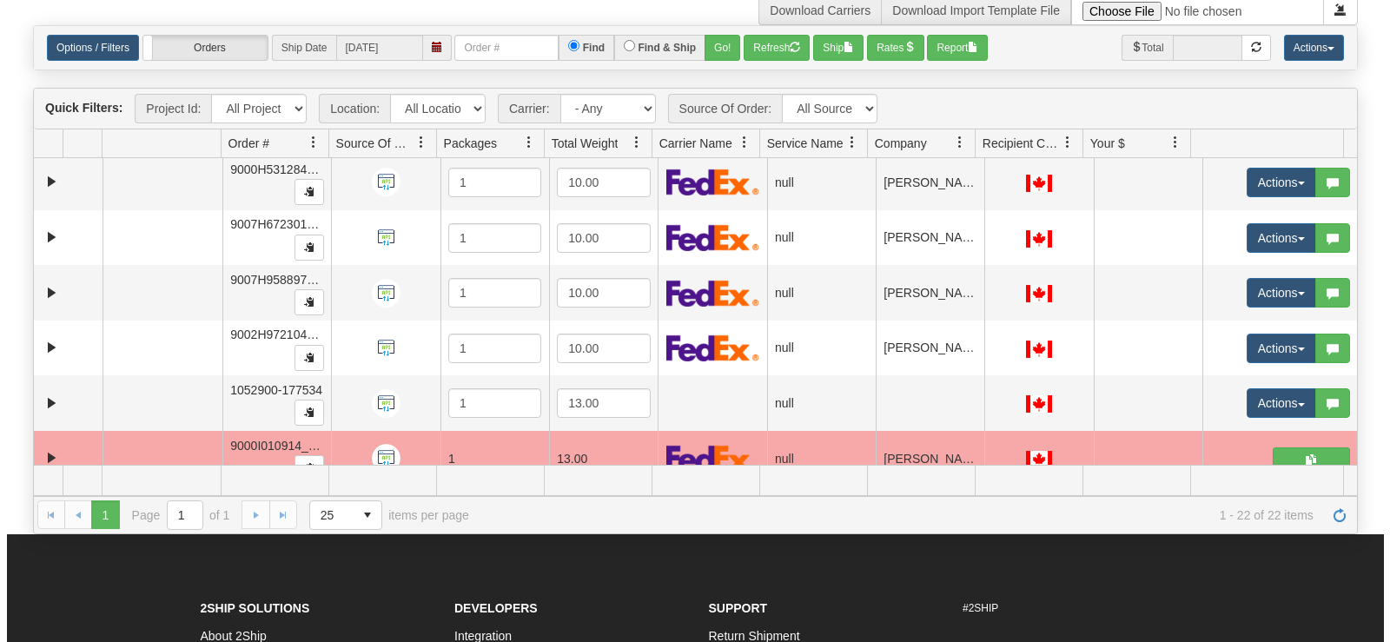
scroll to position [391, 0]
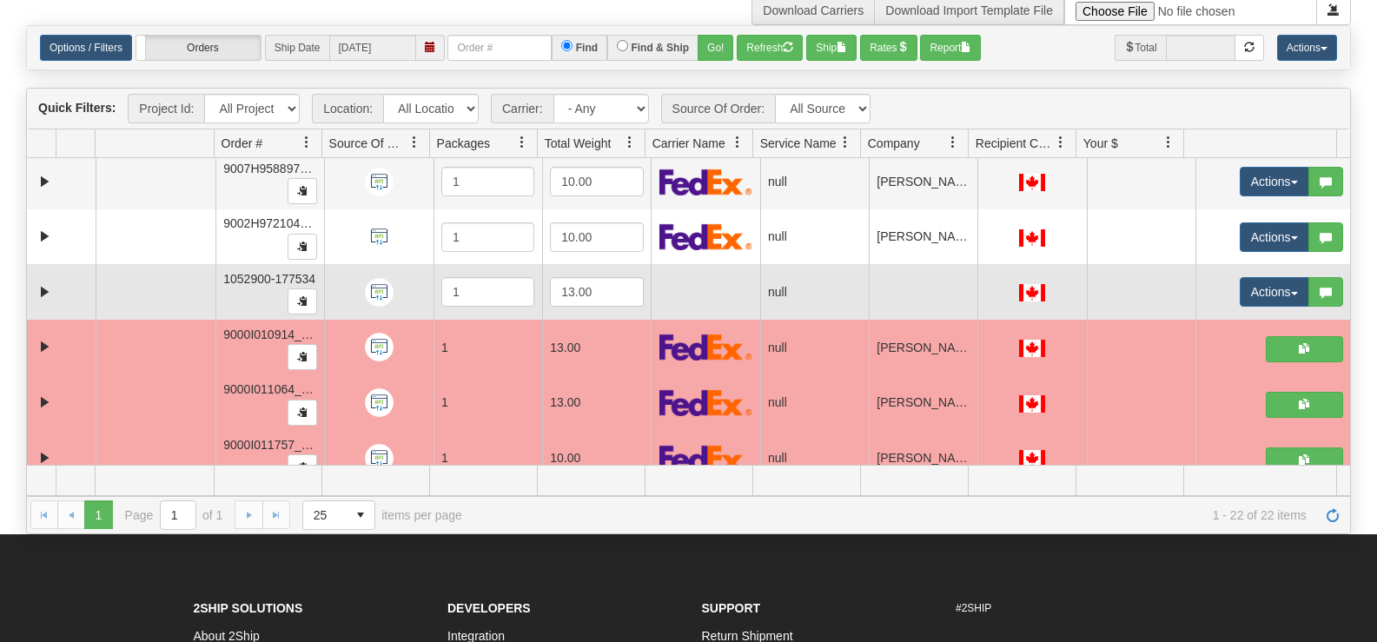
click at [1220, 287] on td "Actions Open Refresh Rates Rate All Services Ship Delete Edit Items Aggregation…" at bounding box center [1272, 292] width 155 height 56
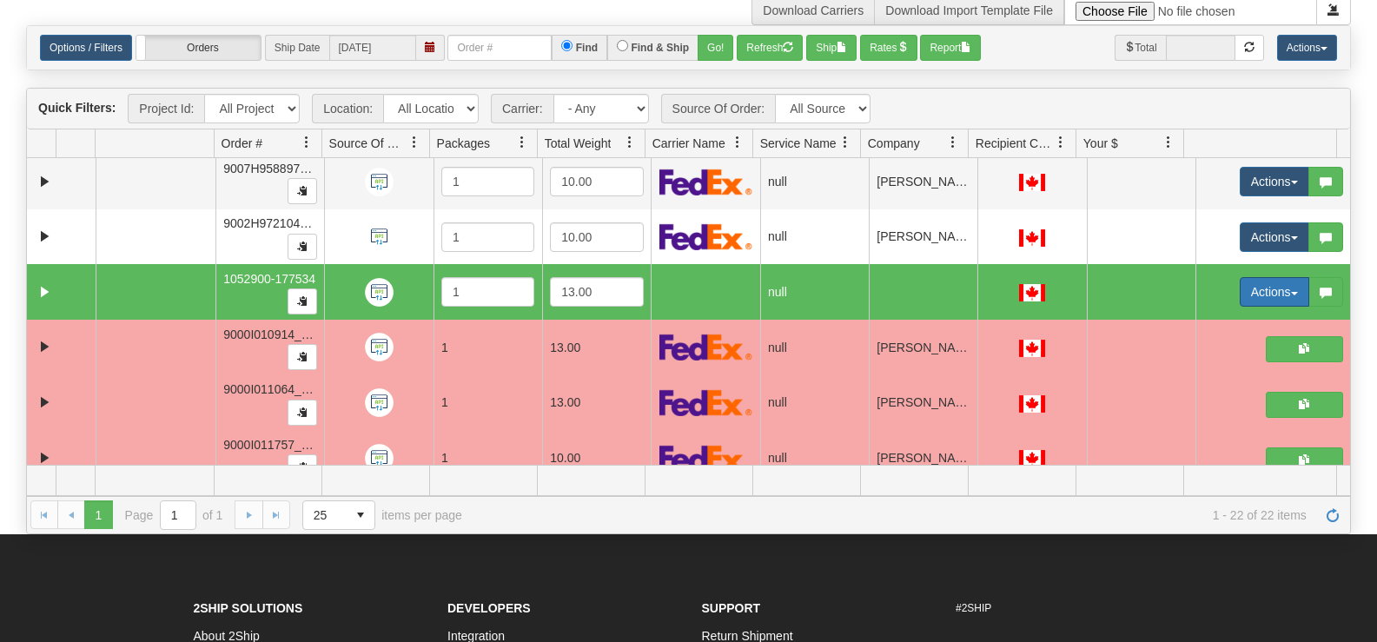
click at [1267, 292] on button "Actions" at bounding box center [1273, 292] width 69 height 30
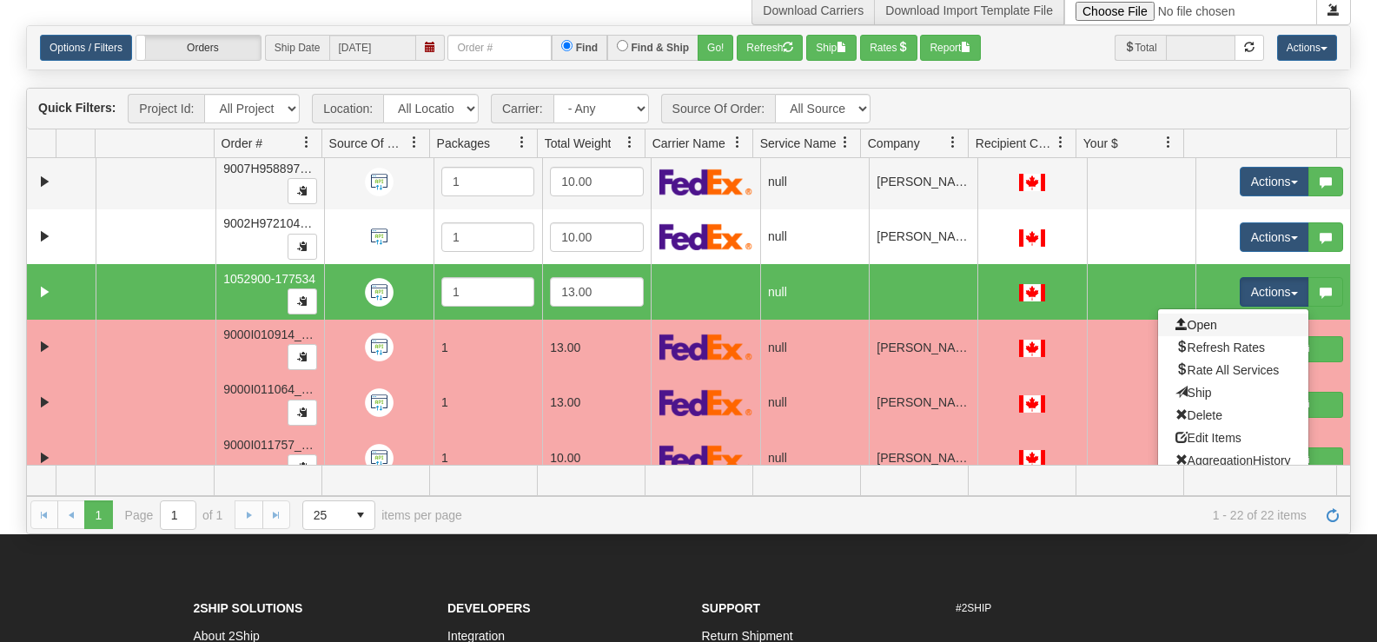
click at [1250, 327] on link "Open" at bounding box center [1233, 325] width 150 height 23
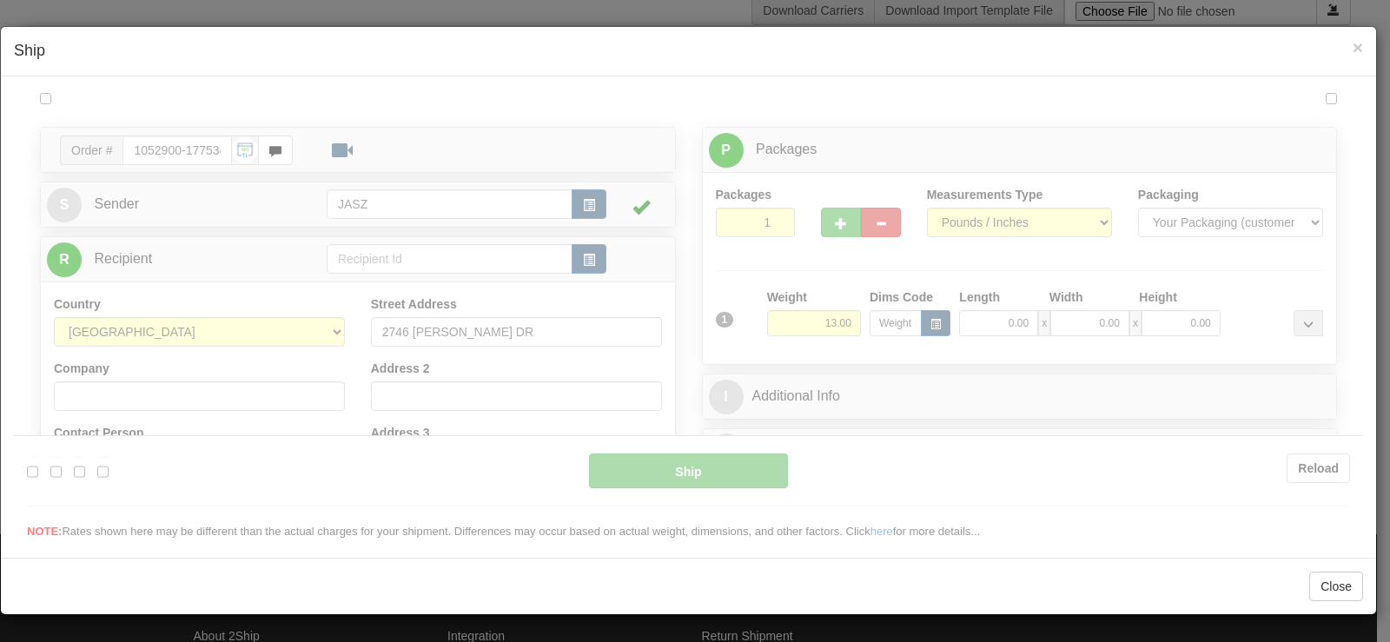
scroll to position [0, 0]
type input "12:10"
type input "16:00"
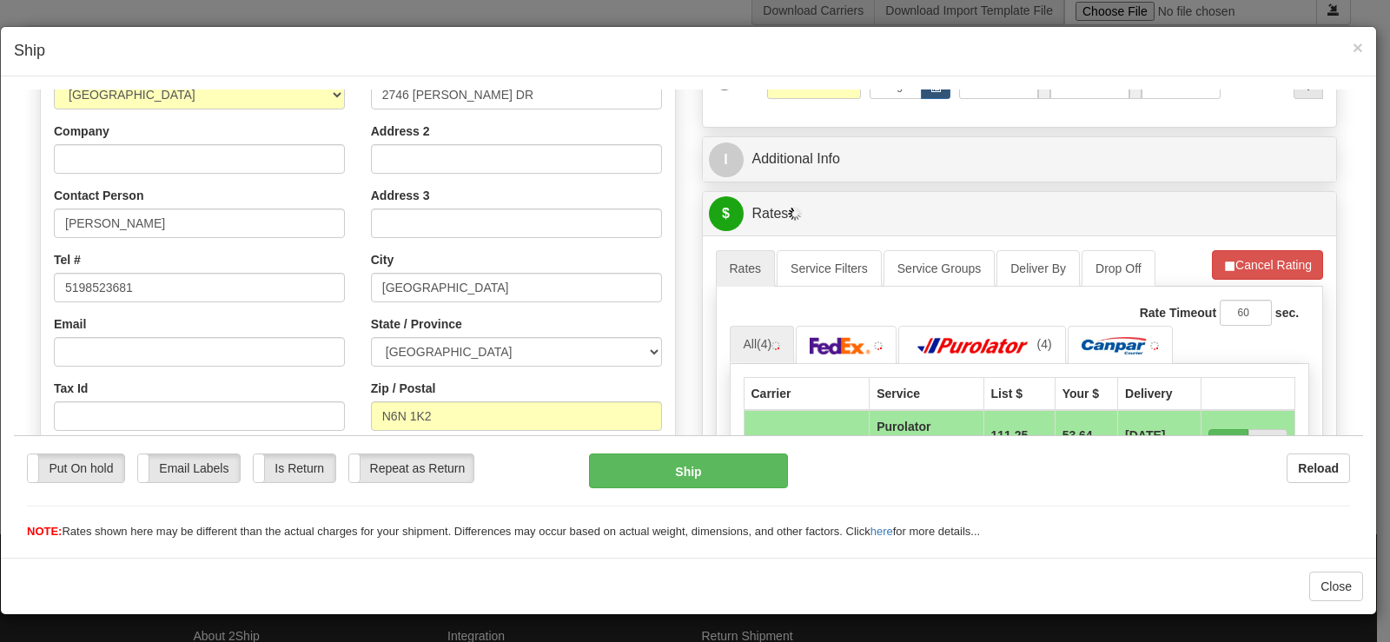
scroll to position [139, 0]
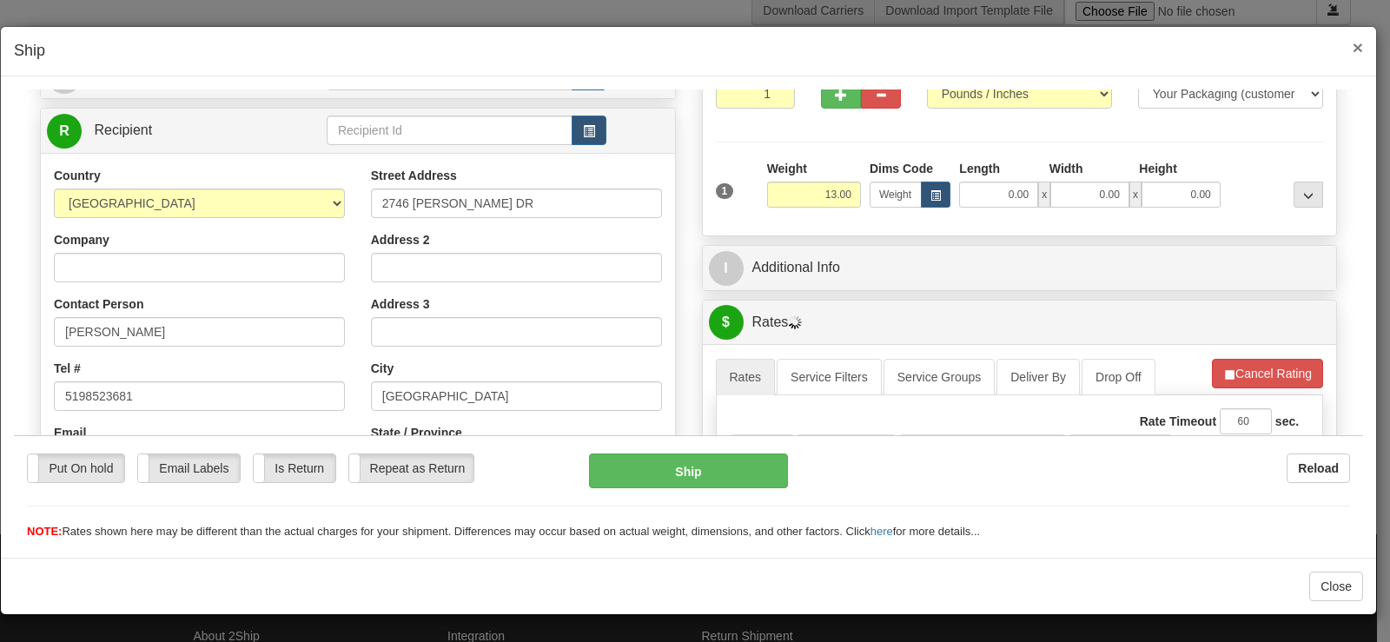
click at [1352, 44] on span "×" at bounding box center [1357, 47] width 10 height 20
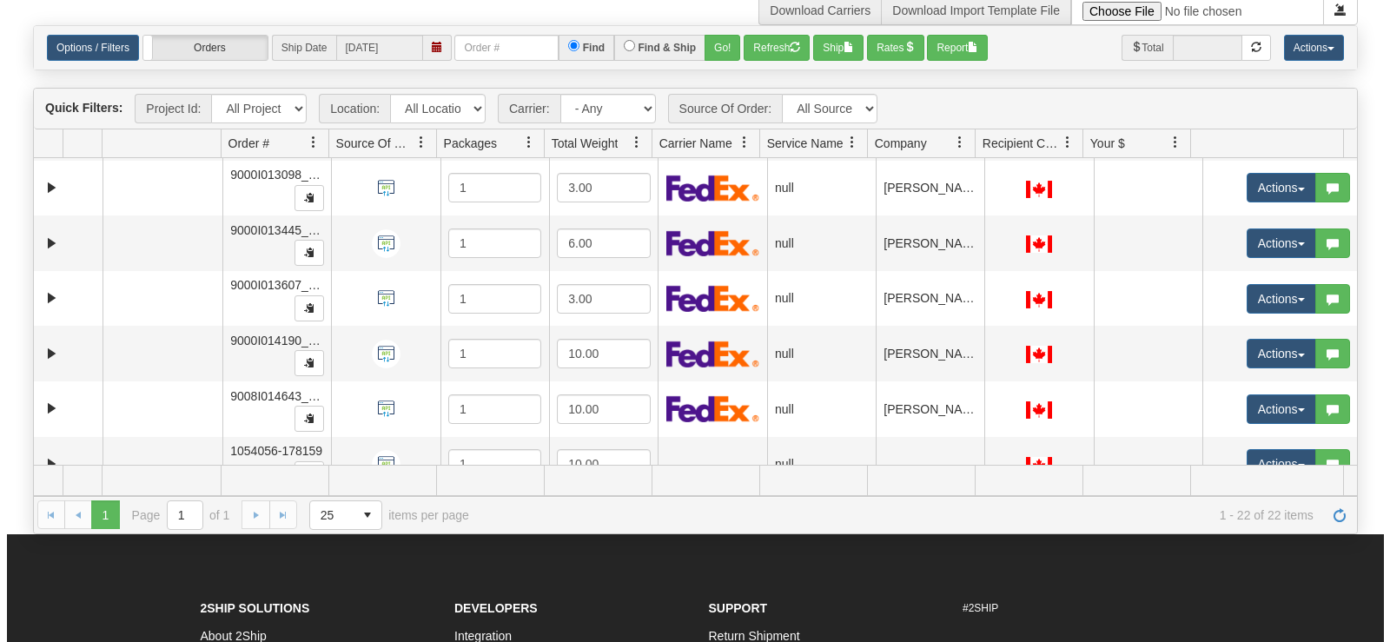
scroll to position [909, 0]
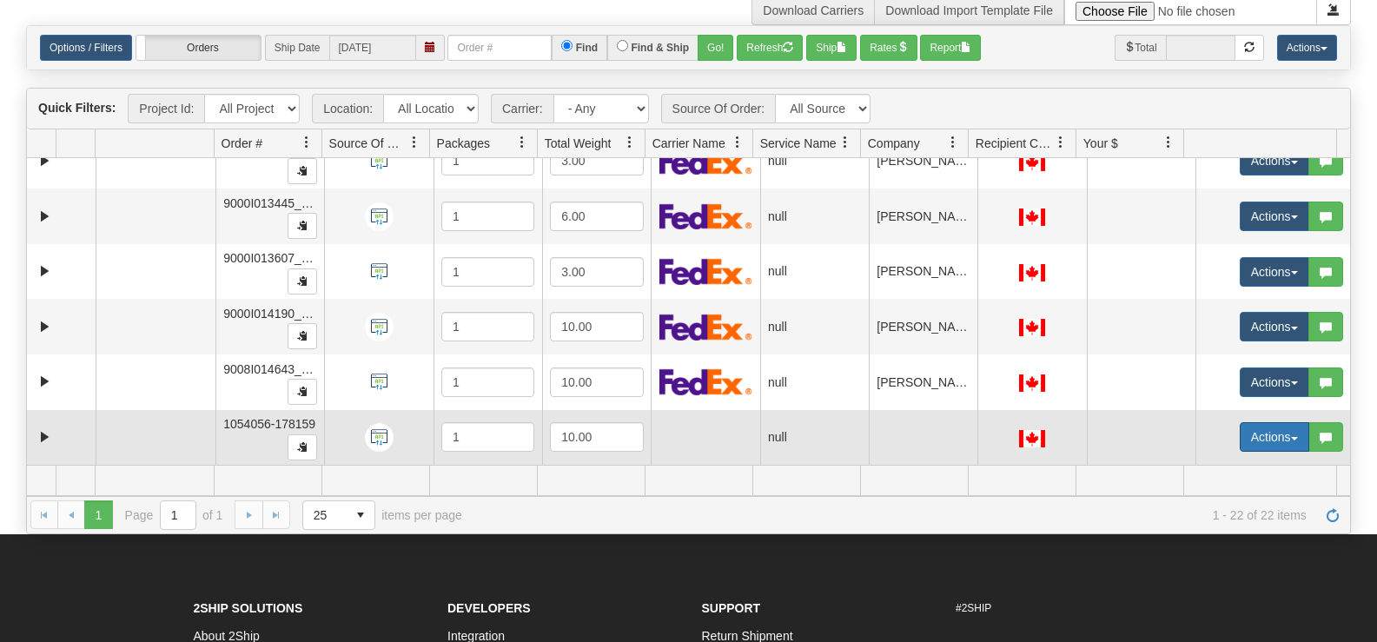
click at [1247, 433] on button "Actions" at bounding box center [1273, 437] width 69 height 30
click at [1206, 463] on link "Open" at bounding box center [1233, 470] width 150 height 23
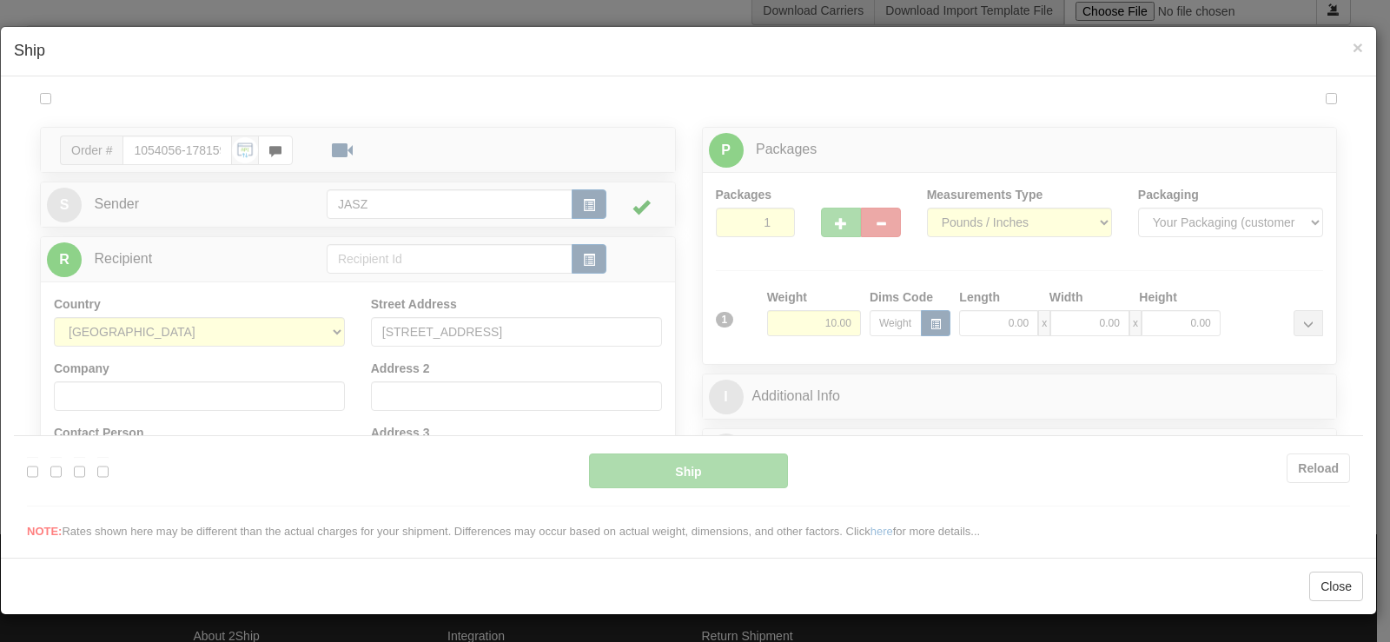
scroll to position [0, 0]
type input "12:10"
type input "16:00"
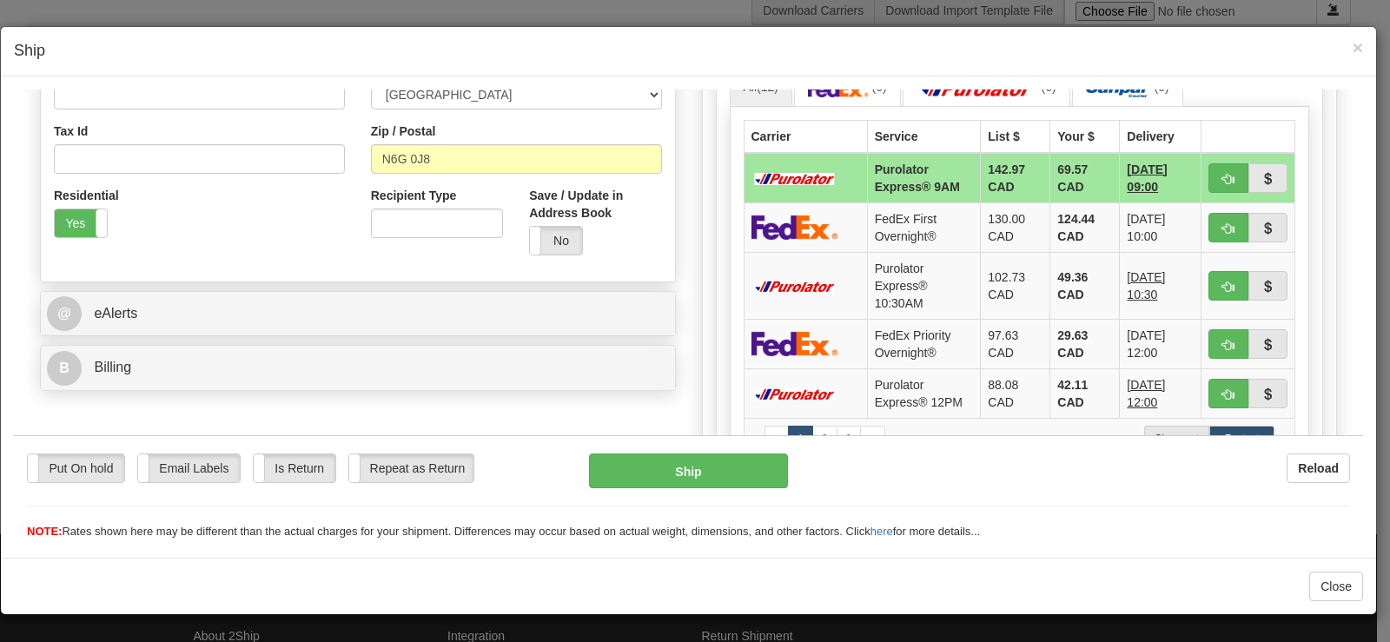
scroll to position [584, 0]
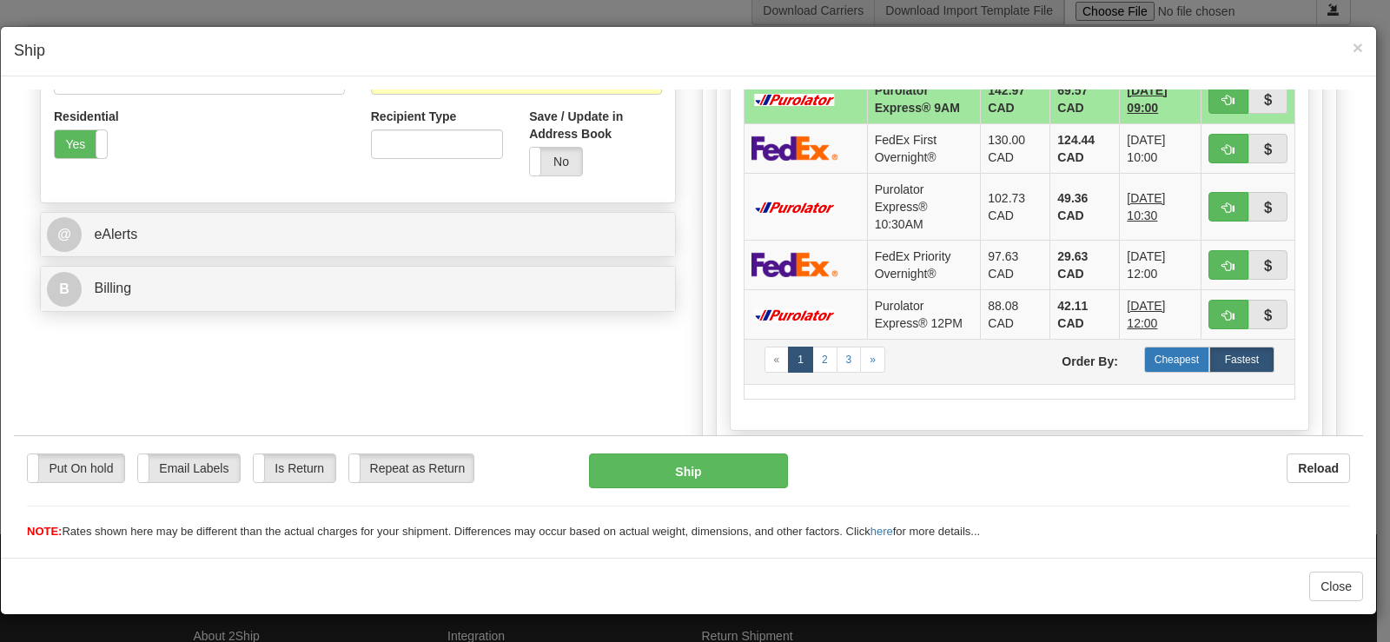
click at [1144, 355] on label "Cheapest" at bounding box center [1176, 359] width 65 height 26
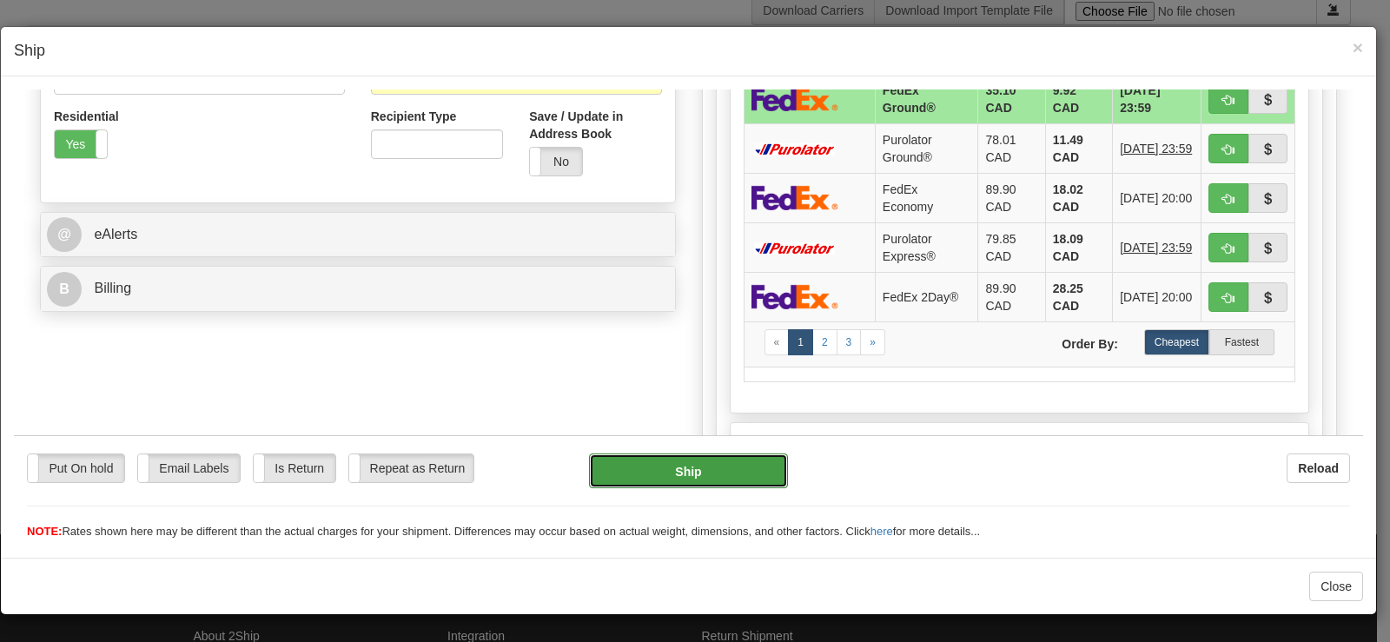
click at [711, 470] on button "Ship" at bounding box center [688, 470] width 199 height 35
type input "92"
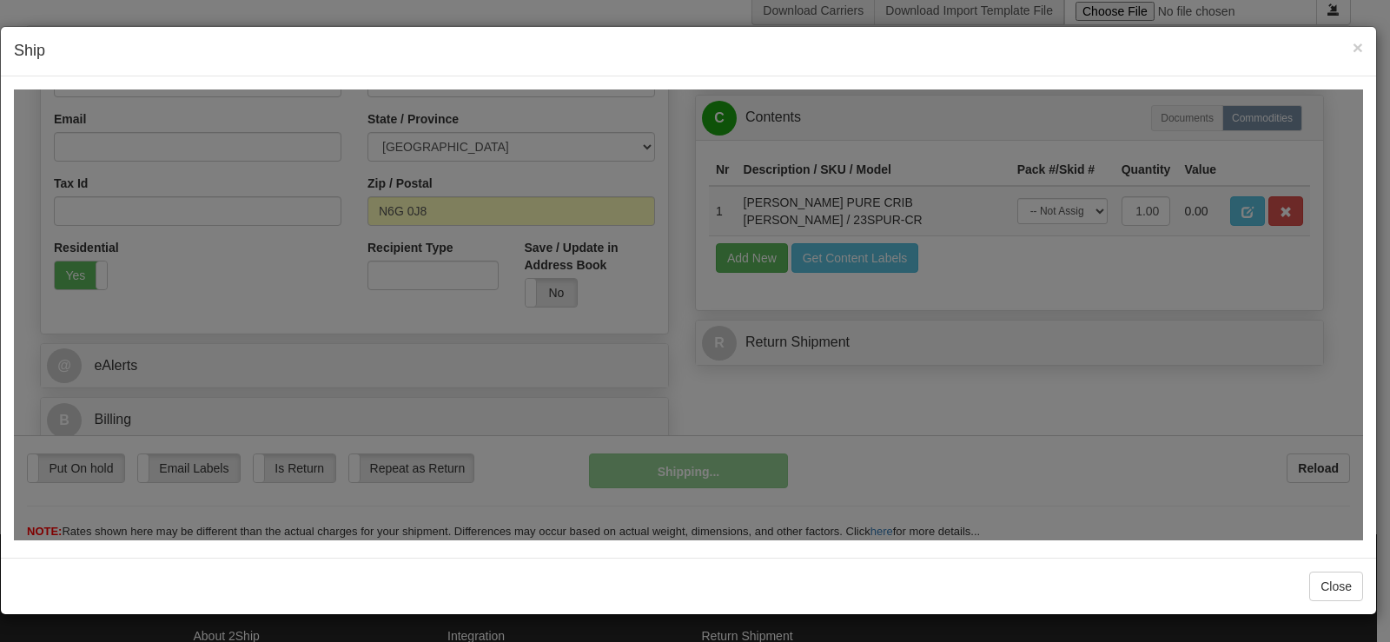
scroll to position [453, 0]
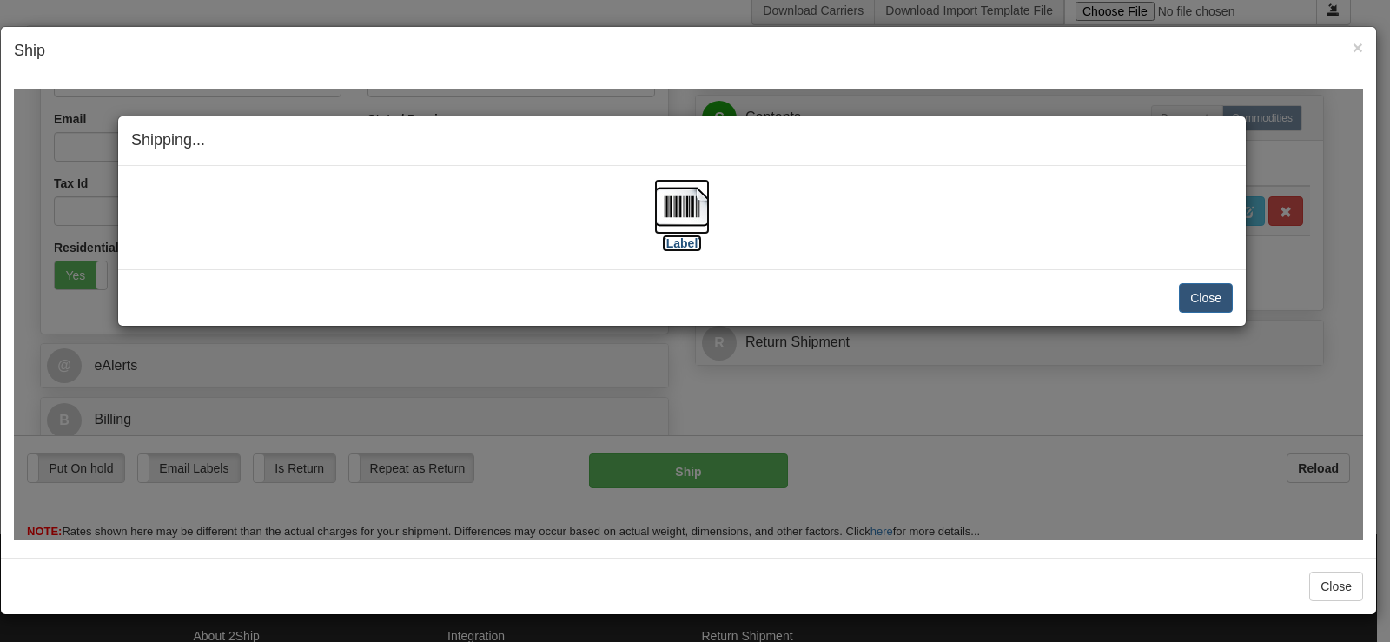
click at [673, 208] on img at bounding box center [682, 206] width 56 height 56
click at [1206, 298] on button "Close" at bounding box center [1206, 297] width 54 height 30
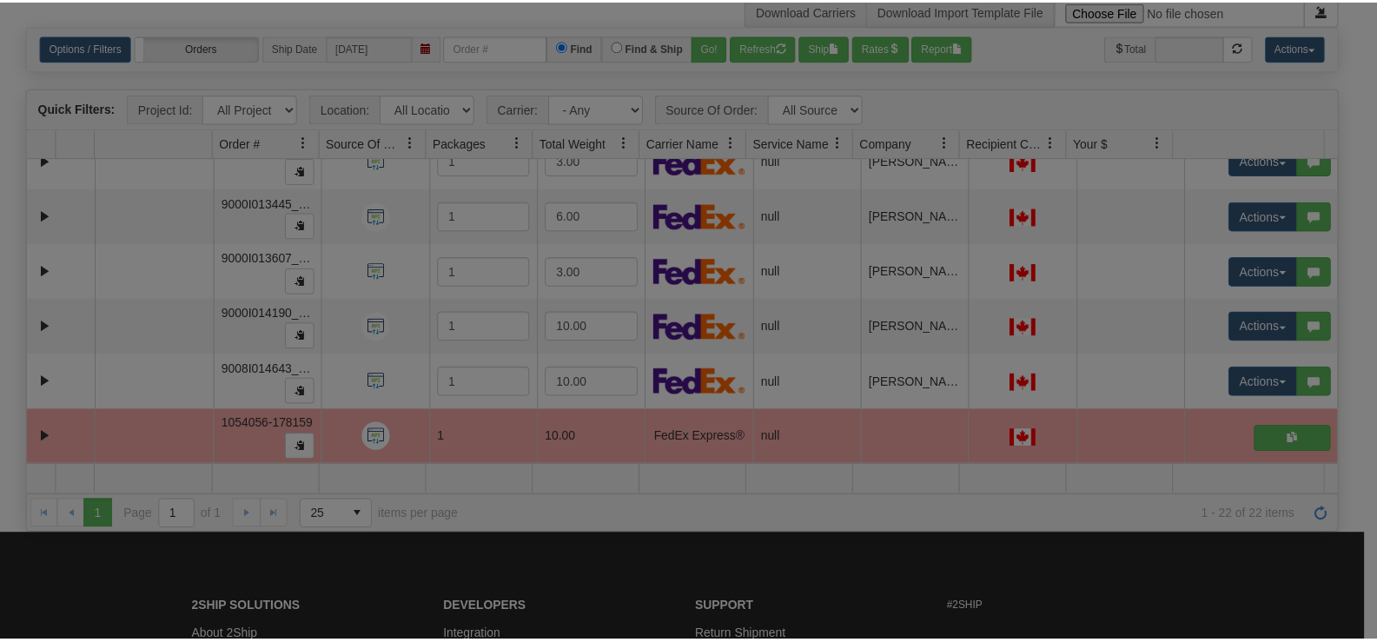
scroll to position [0, 0]
